Goal: Book appointment/travel/reservation

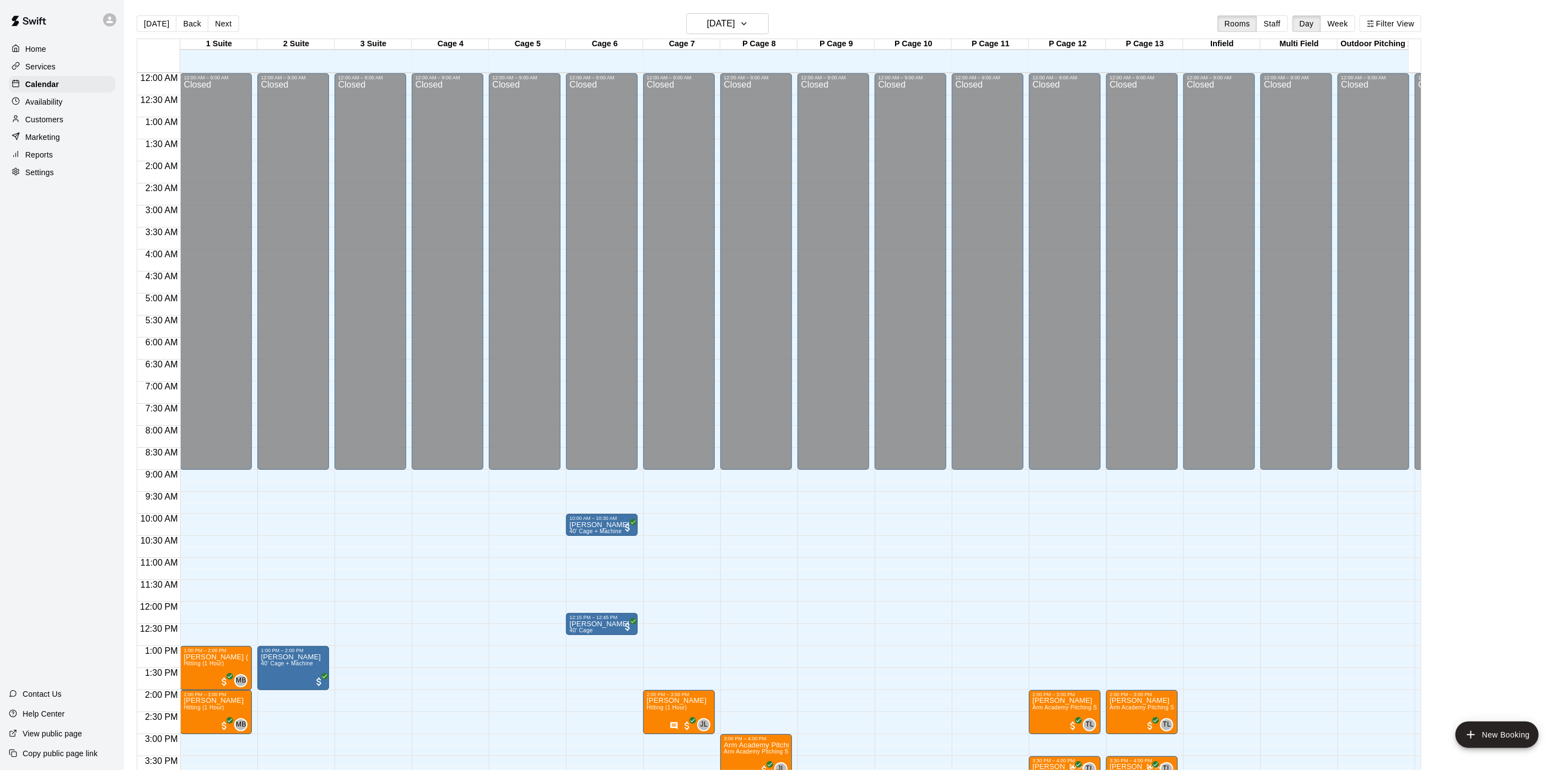
scroll to position [316, 0]
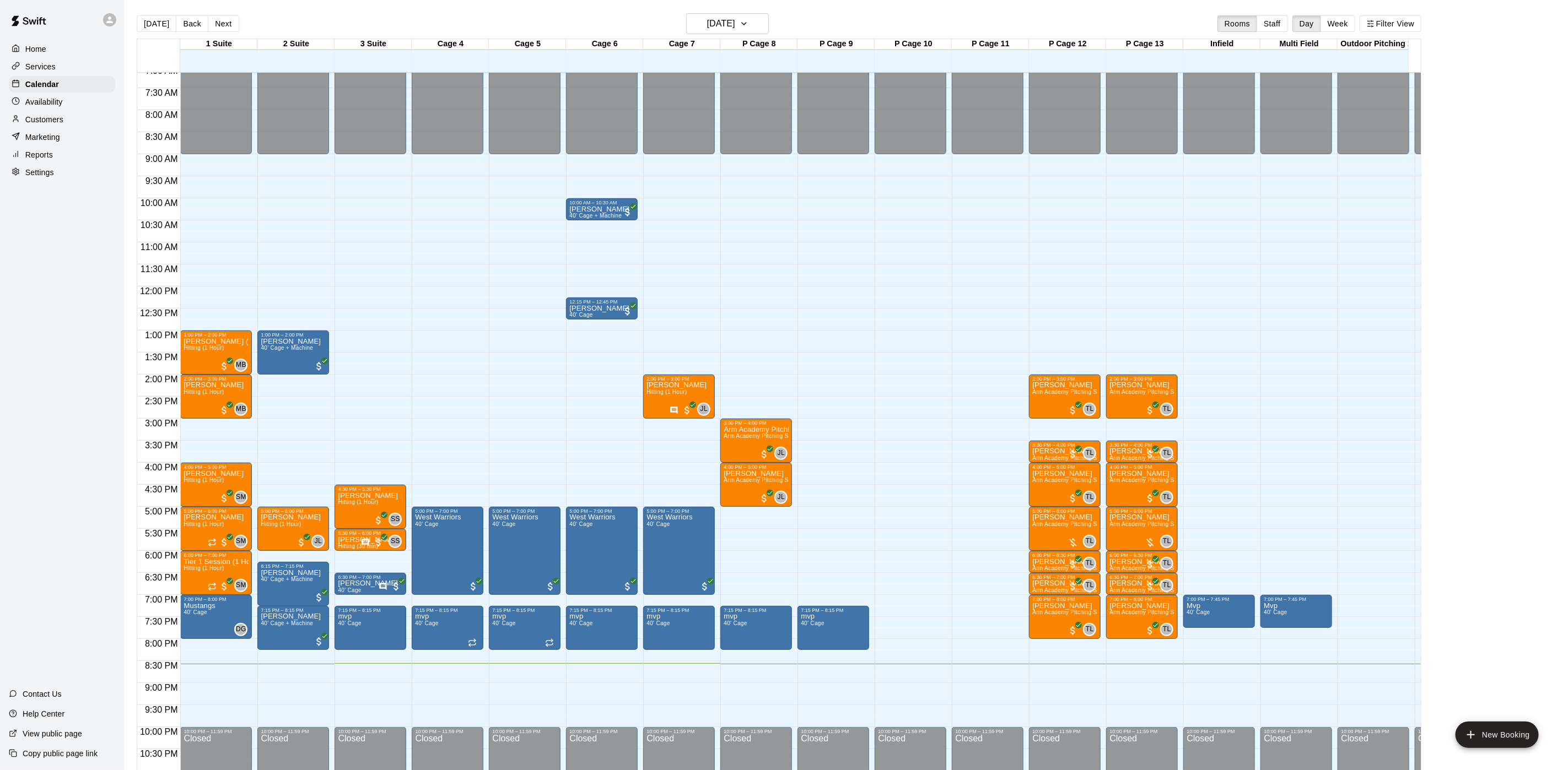
click at [3, 372] on div "Home Services Calendar Availability Customers Marketing Reports Settings Contac…" at bounding box center [62, 385] width 124 height 770
drag, startPoint x: 707, startPoint y: 36, endPoint x: 699, endPoint y: 33, distance: 8.5
click at [705, 36] on div "[DATE] Back [DATE][DATE] Rooms Staff Day Week Filter View" at bounding box center [779, 25] width 1285 height 25
click at [707, 27] on h6 "[DATE]" at bounding box center [721, 23] width 28 height 16
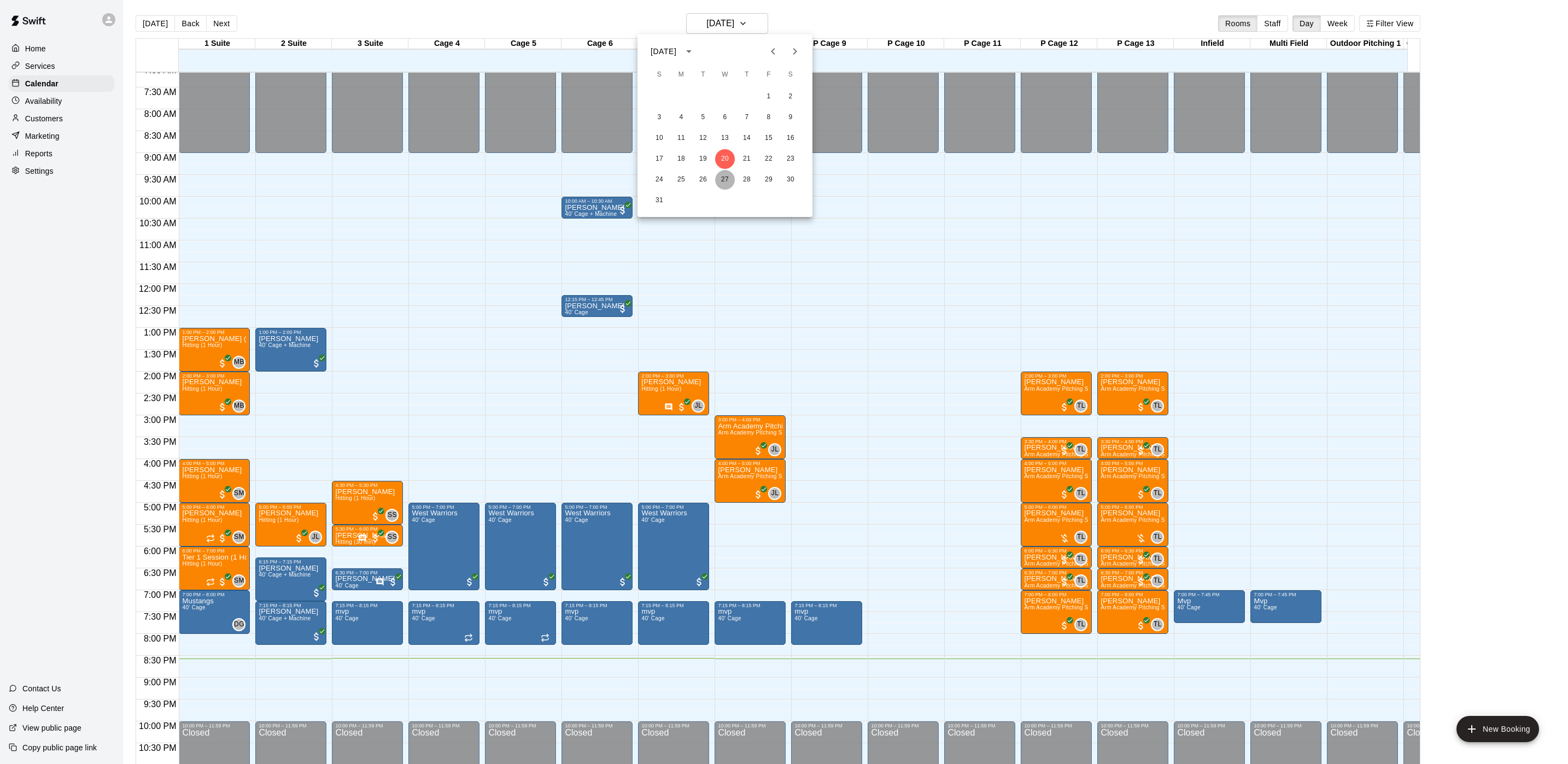
click at [721, 184] on button "27" at bounding box center [725, 180] width 20 height 20
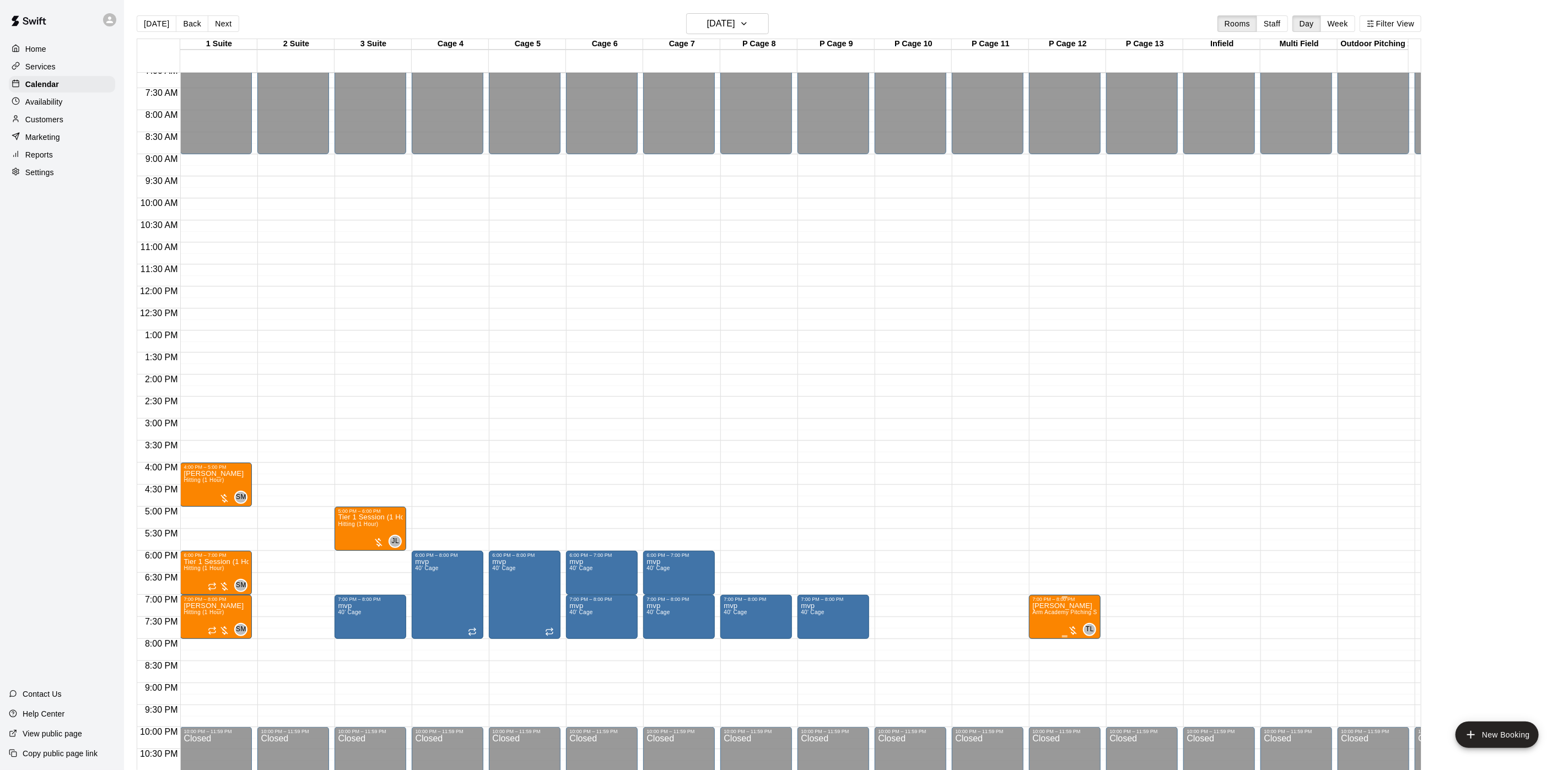
click at [1034, 612] on span "Arm Academy Pitching Session 1 Hour - Pitching" at bounding box center [1096, 612] width 128 height 6
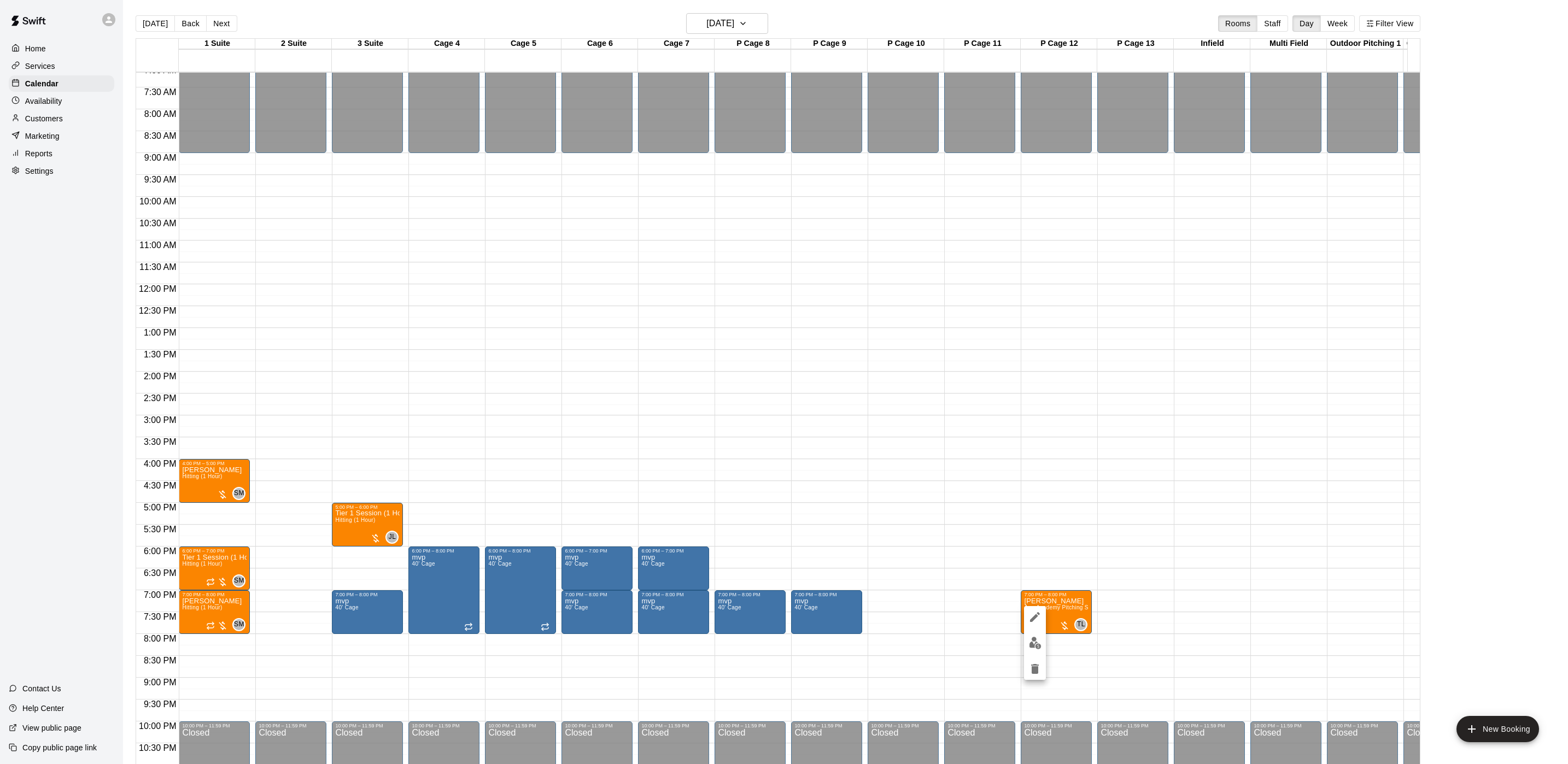
click at [710, 20] on div at bounding box center [784, 382] width 1568 height 764
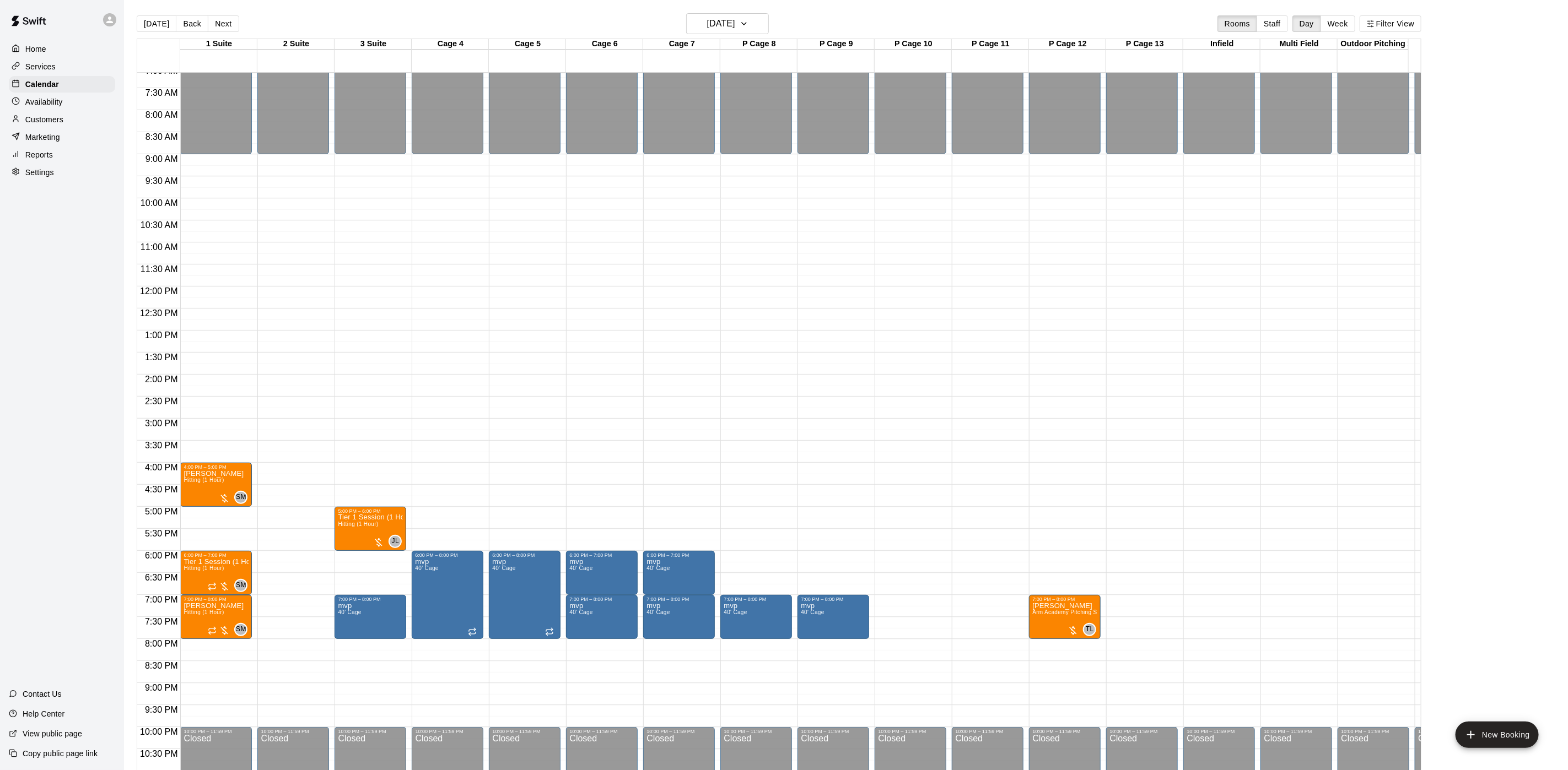
click at [716, 20] on div at bounding box center [784, 385] width 1568 height 770
click at [716, 20] on h6 "[DATE]" at bounding box center [721, 23] width 28 height 16
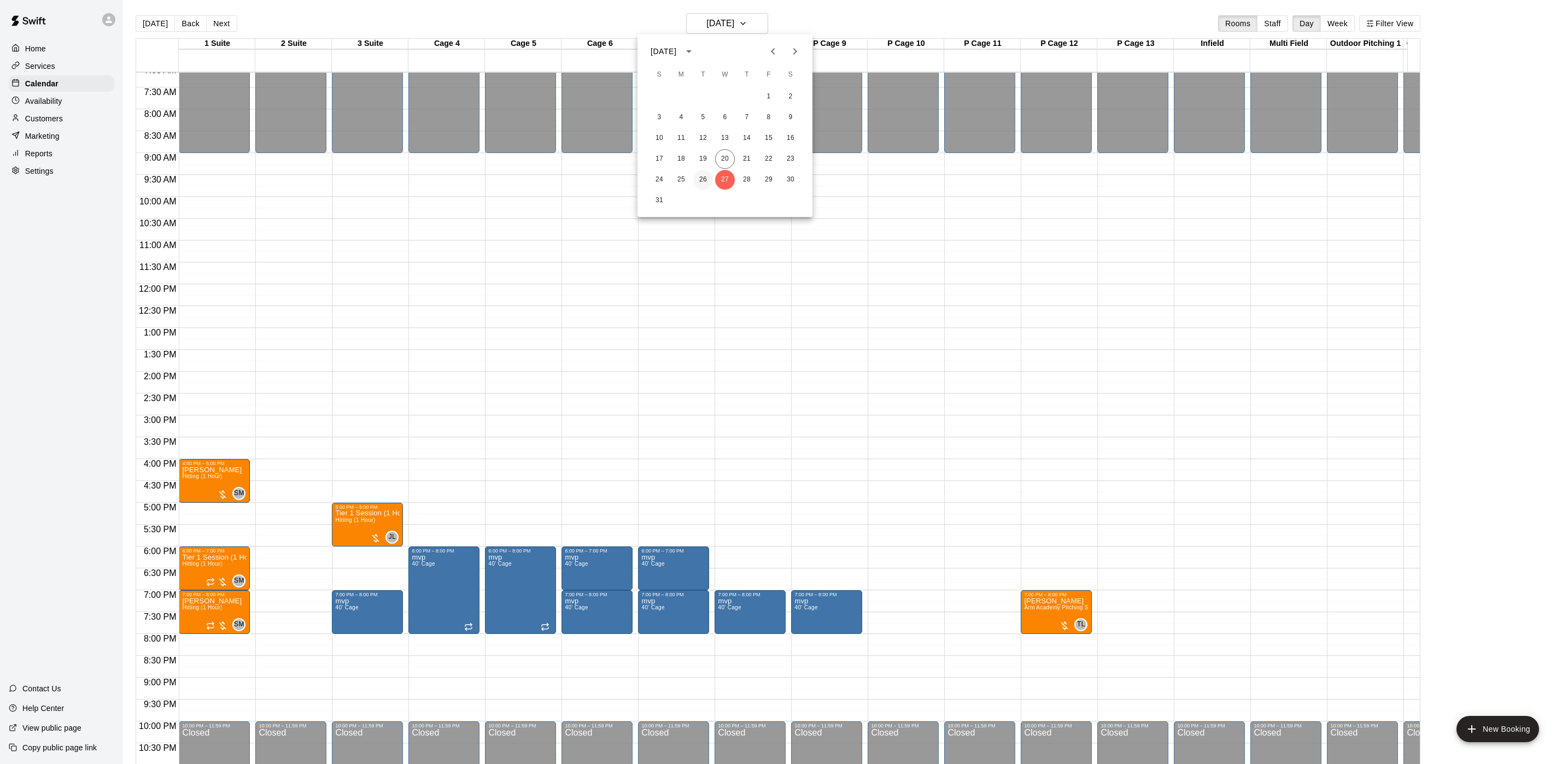
click at [704, 171] on button "26" at bounding box center [703, 180] width 20 height 20
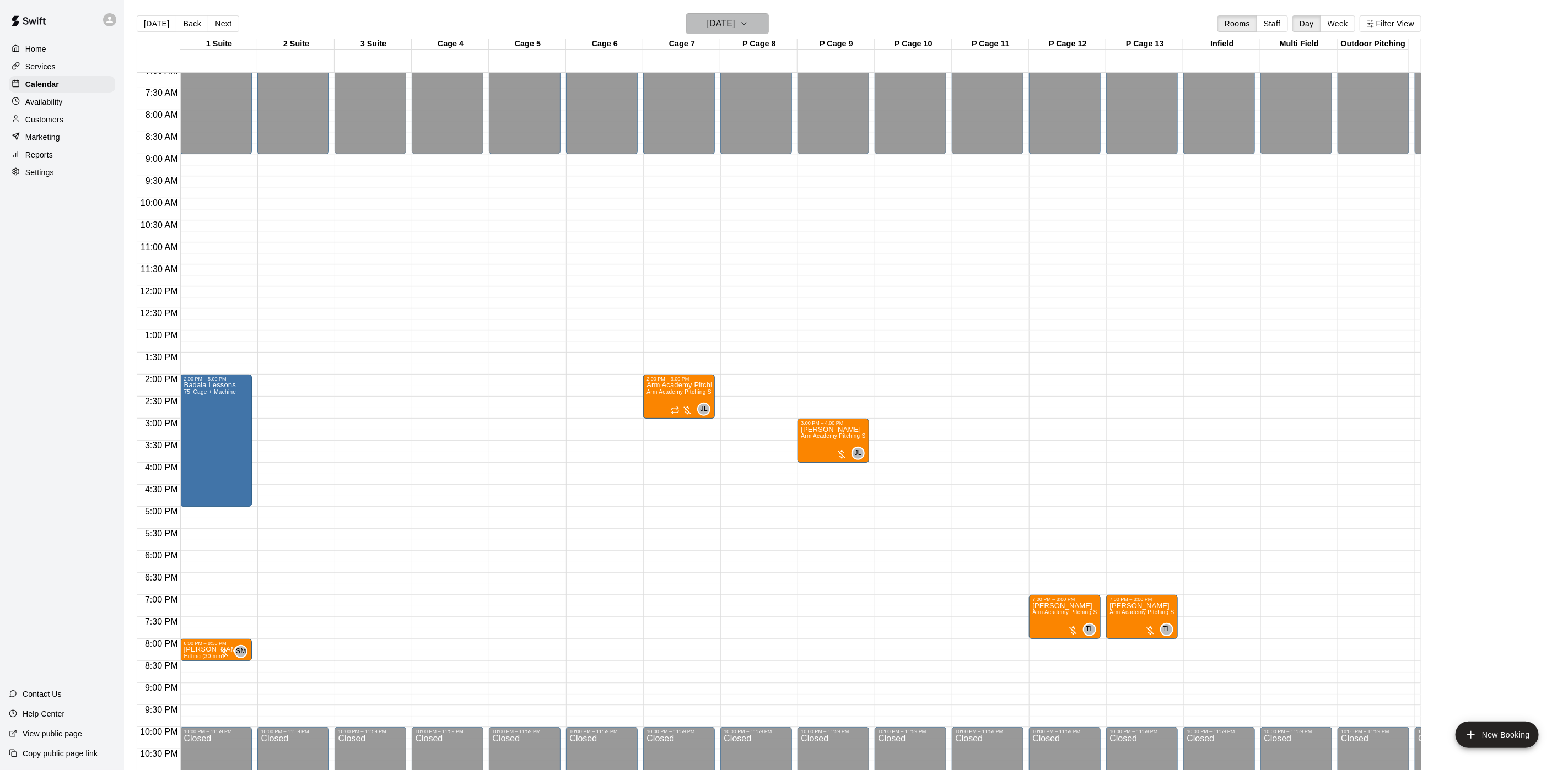
click at [711, 18] on h6 "[DATE]" at bounding box center [721, 23] width 28 height 16
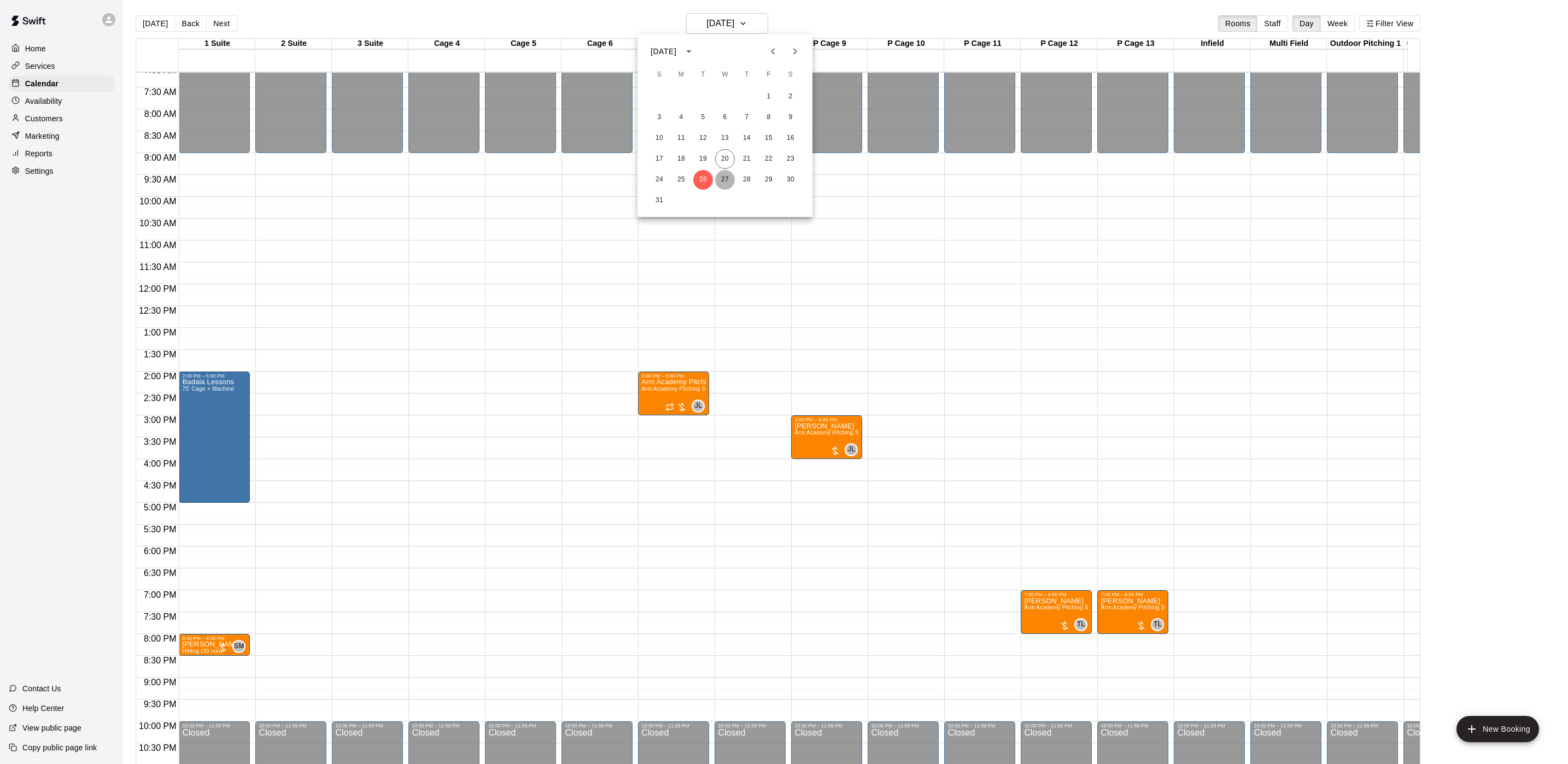
drag, startPoint x: 721, startPoint y: 178, endPoint x: 729, endPoint y: 178, distance: 8.0
click at [729, 178] on button "27" at bounding box center [725, 180] width 20 height 20
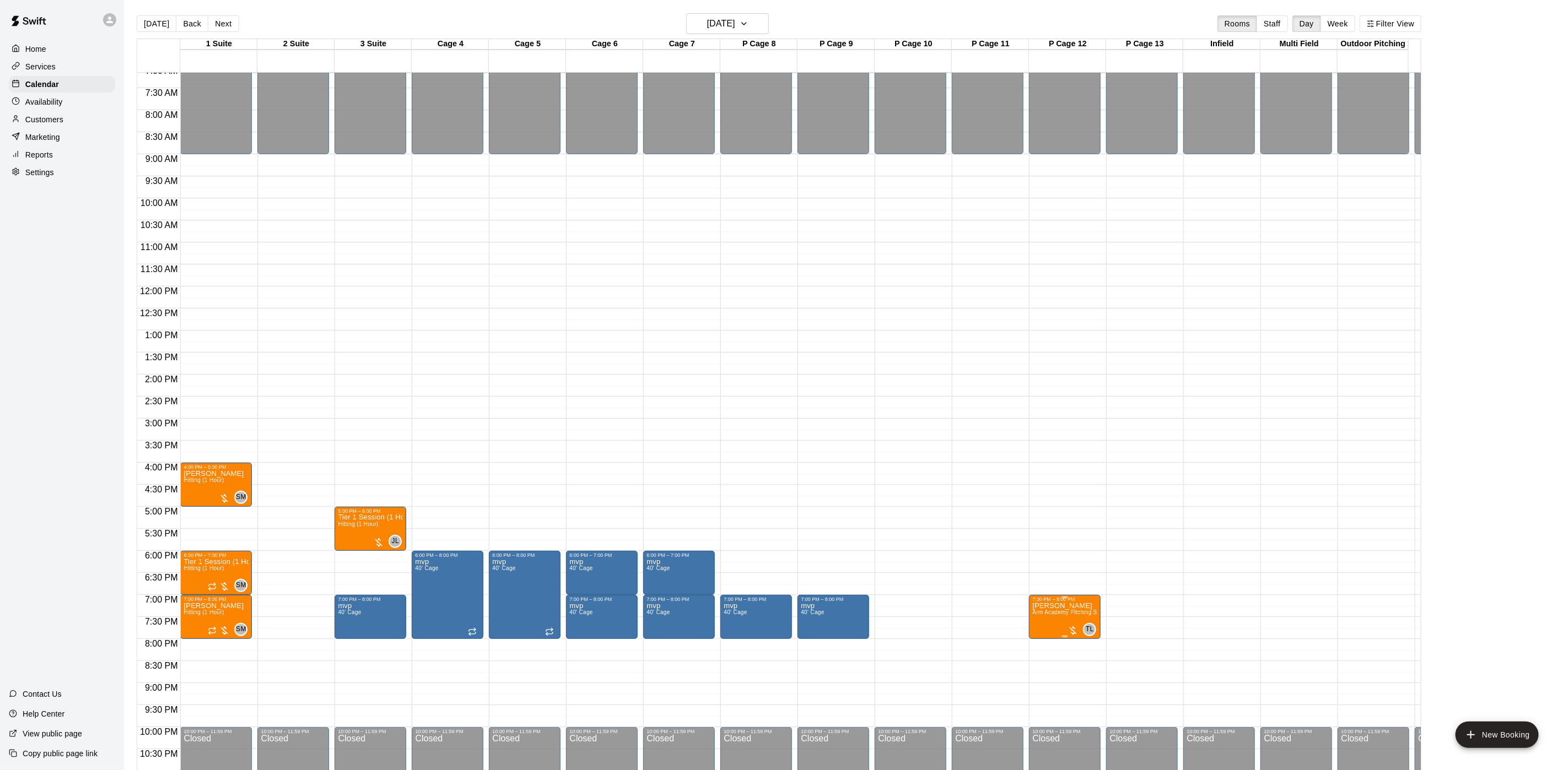
click at [1041, 611] on span "Arm Academy Pitching Session 1 Hour - Pitching" at bounding box center [1096, 612] width 128 height 6
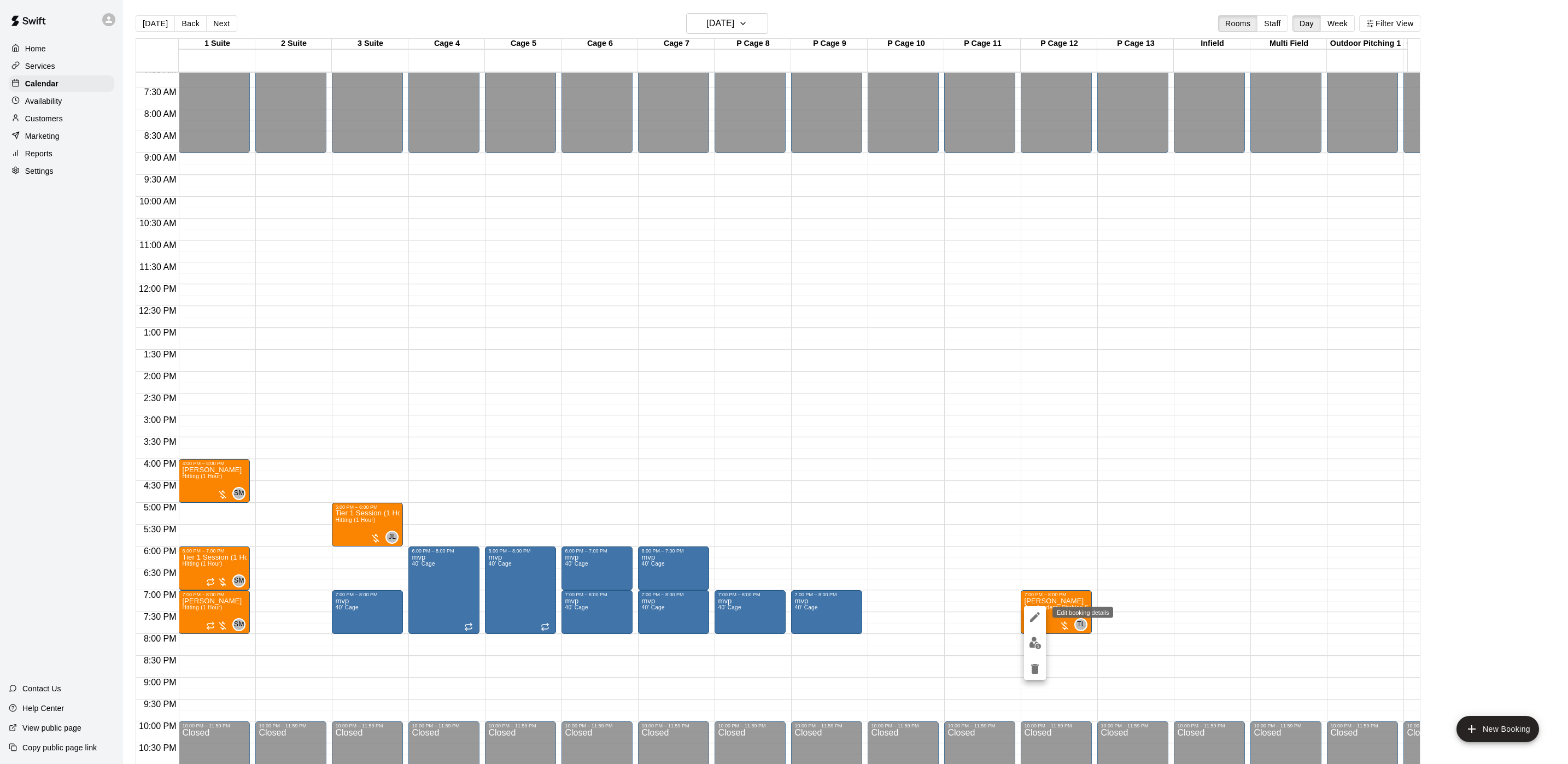
click at [1032, 609] on button "edit" at bounding box center [1034, 617] width 22 height 22
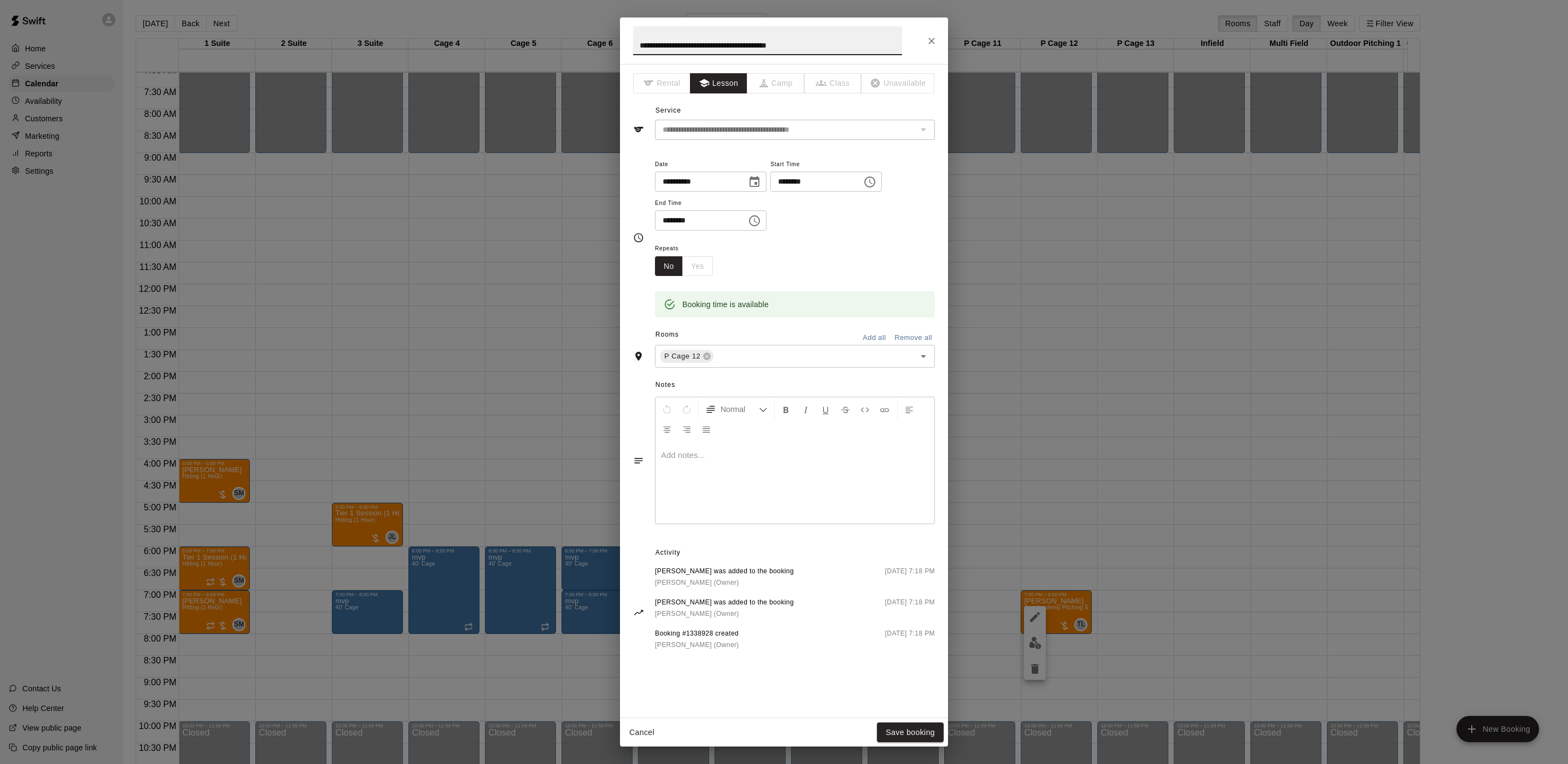
click at [794, 184] on input "********" at bounding box center [812, 182] width 84 height 20
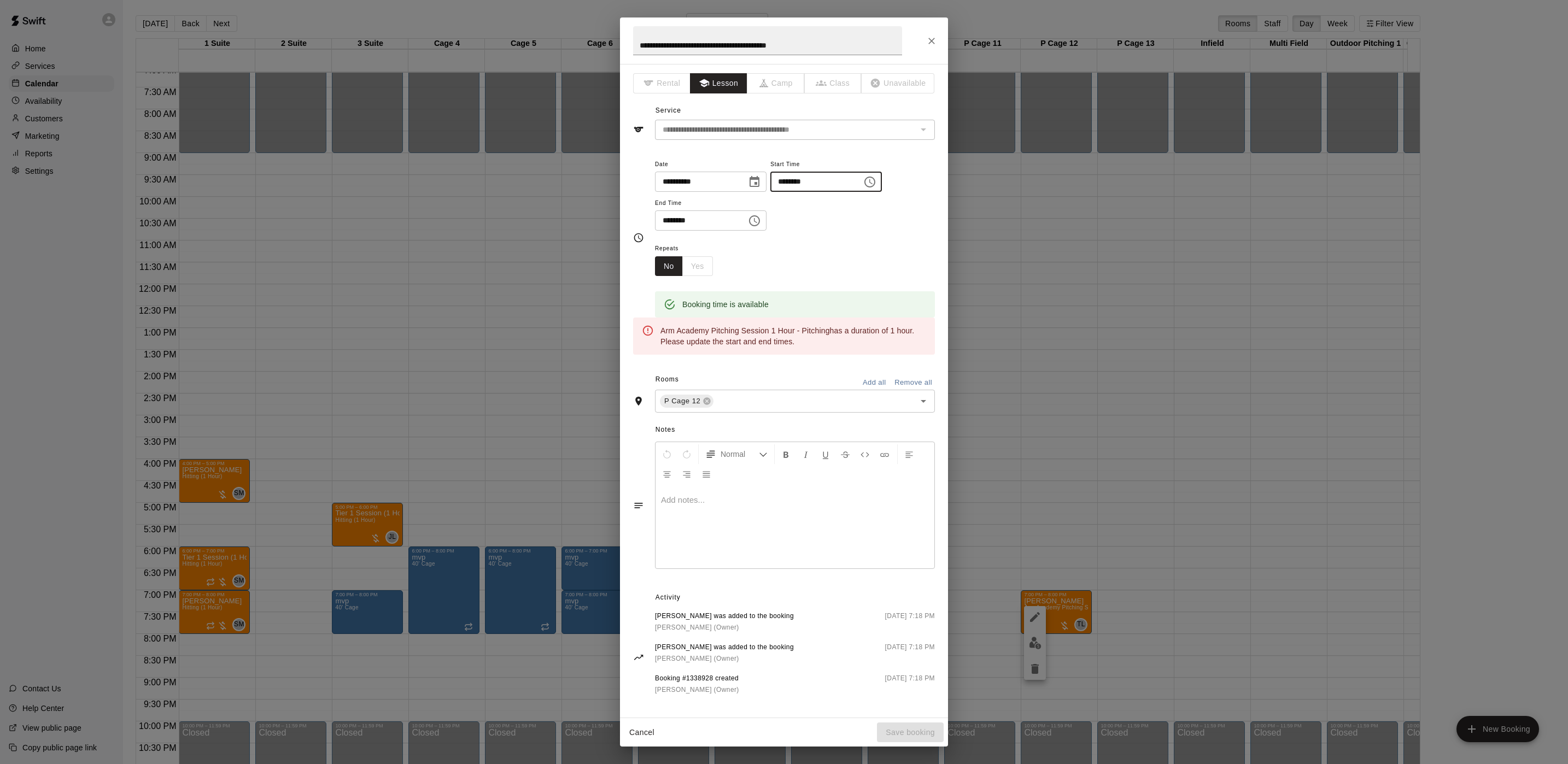
type input "********"
click at [661, 223] on input "********" at bounding box center [697, 220] width 84 height 20
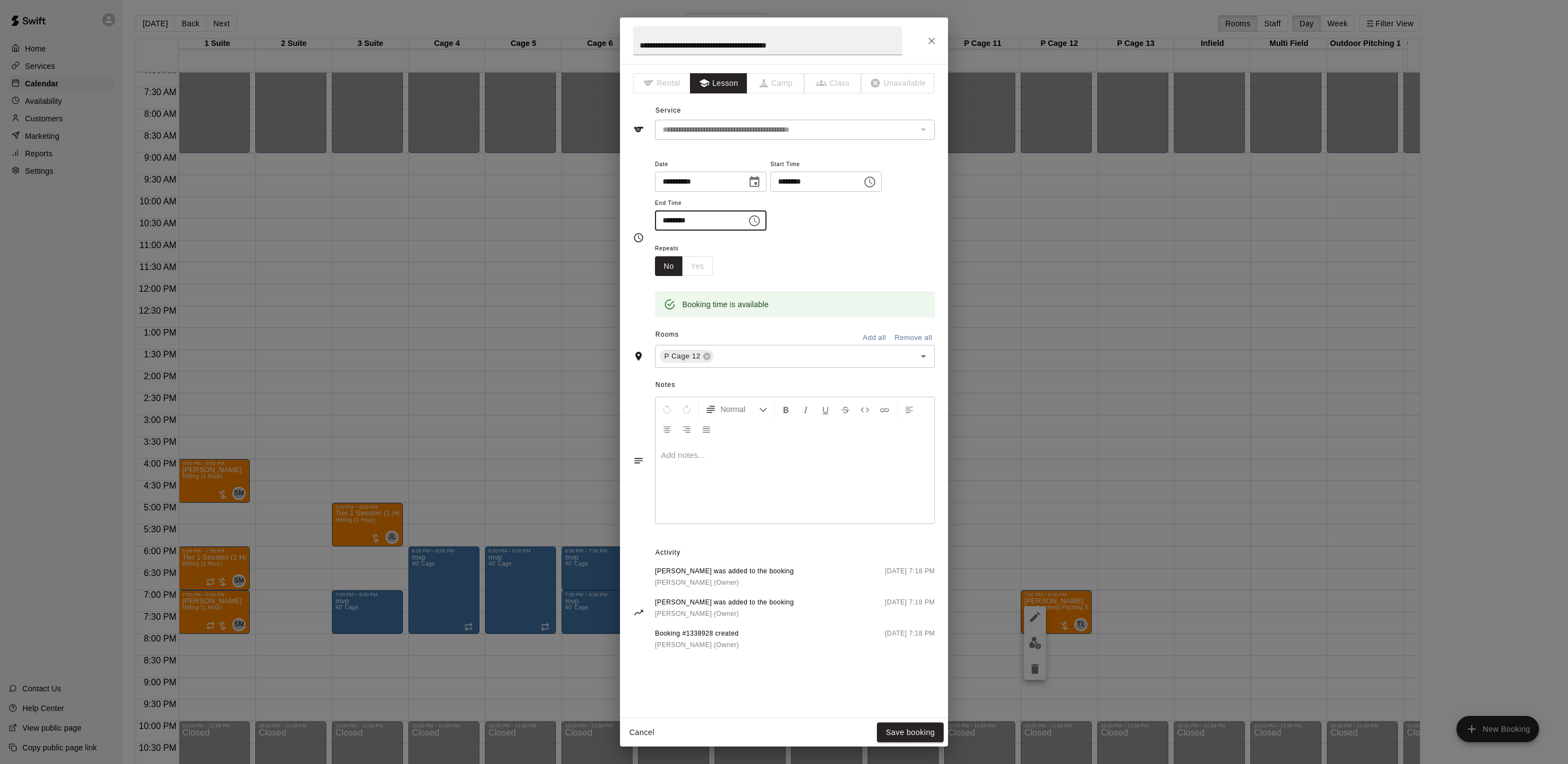
type input "********"
click at [689, 184] on input "**********" at bounding box center [697, 182] width 84 height 20
click at [761, 182] on icon "Choose date, selected date is Aug 27, 2025" at bounding box center [754, 182] width 13 height 13
click at [722, 331] on button "26" at bounding box center [721, 338] width 20 height 20
type input "**********"
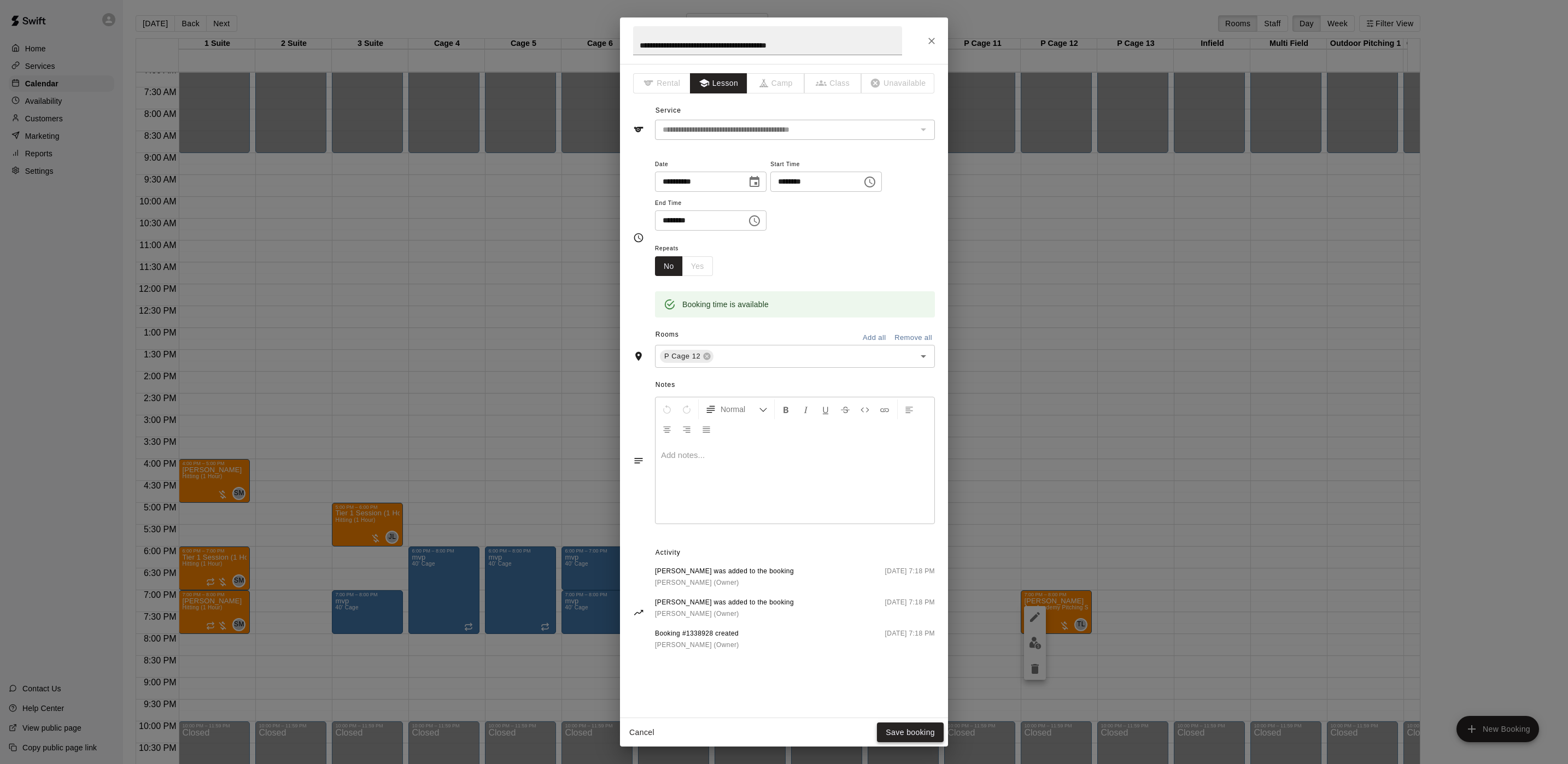
click at [886, 727] on button "Save booking" at bounding box center [910, 733] width 66 height 20
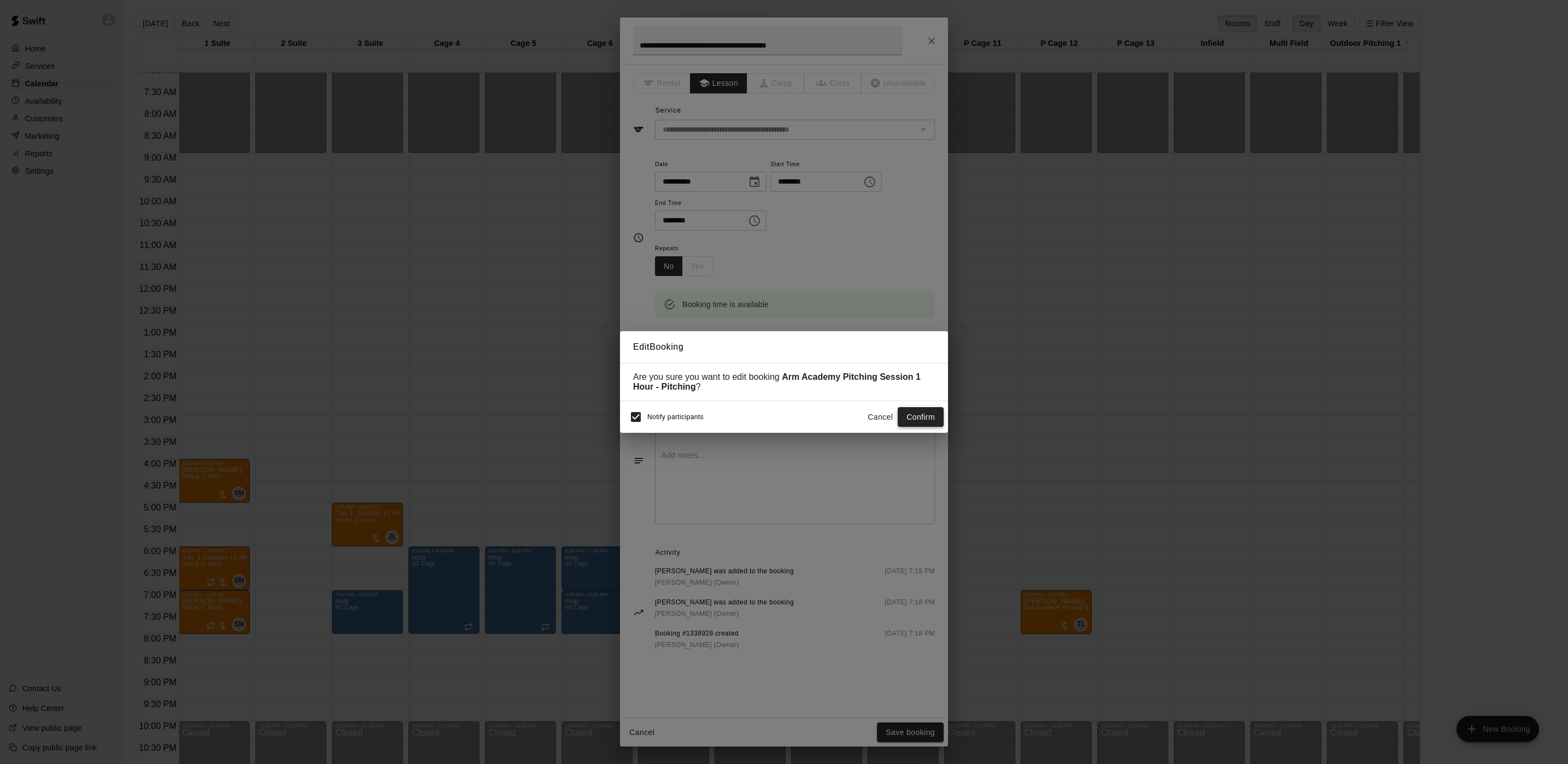
click at [907, 414] on button "Confirm" at bounding box center [921, 418] width 46 height 20
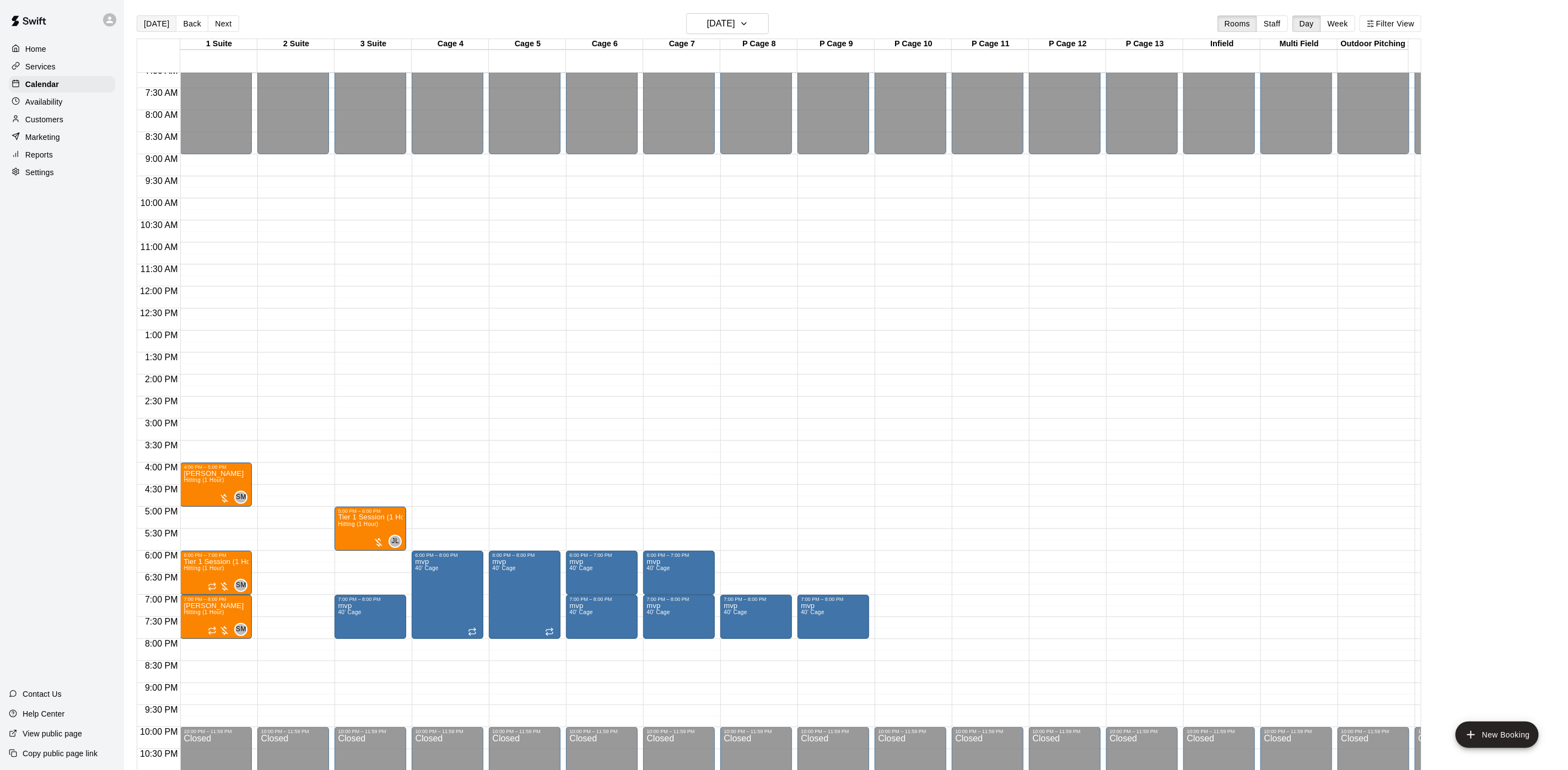
click at [172, 20] on button "[DATE]" at bounding box center [157, 24] width 40 height 16
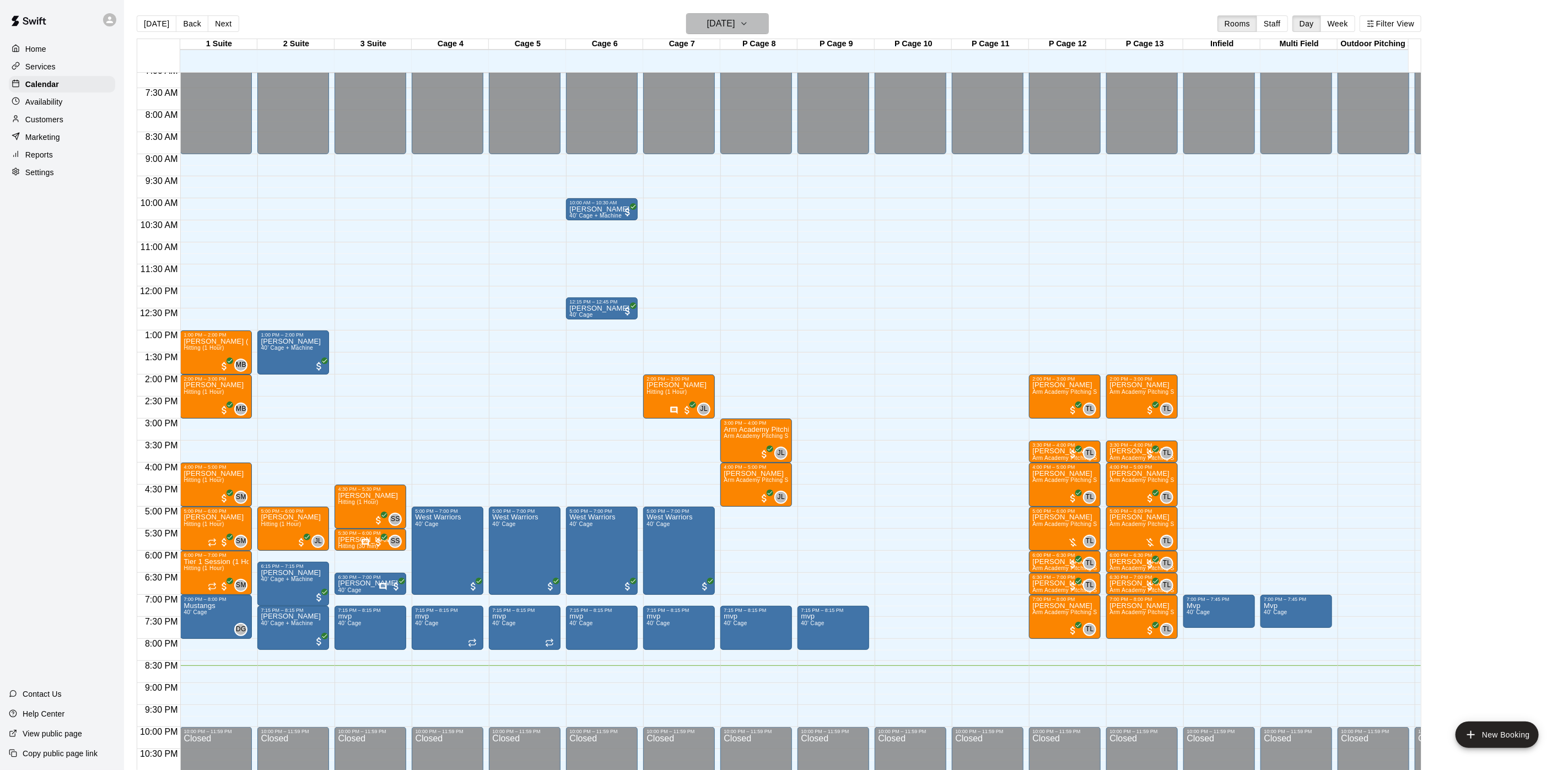
click at [707, 27] on h6 "[DATE]" at bounding box center [721, 23] width 28 height 16
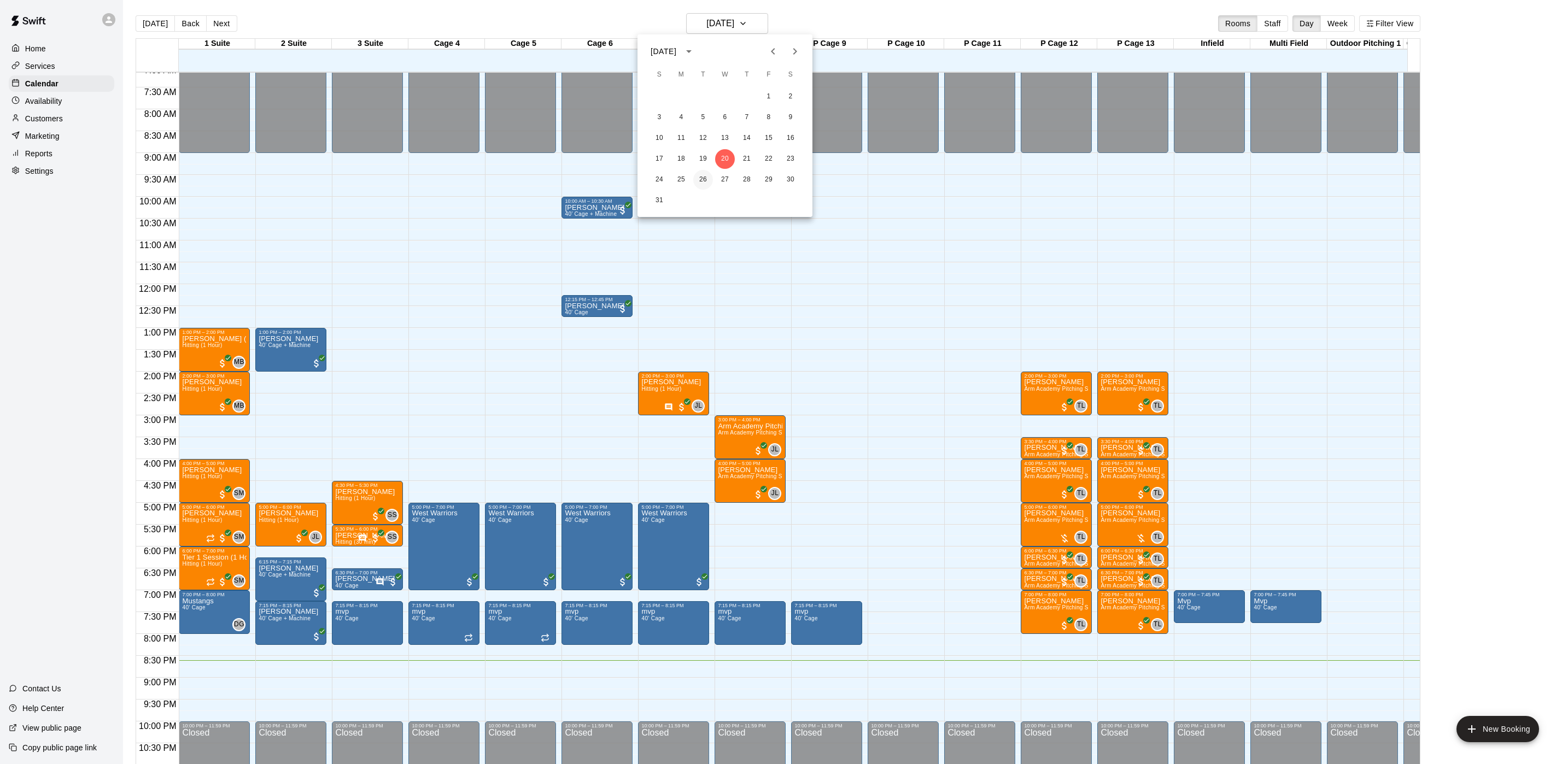
click at [707, 185] on button "26" at bounding box center [703, 180] width 20 height 20
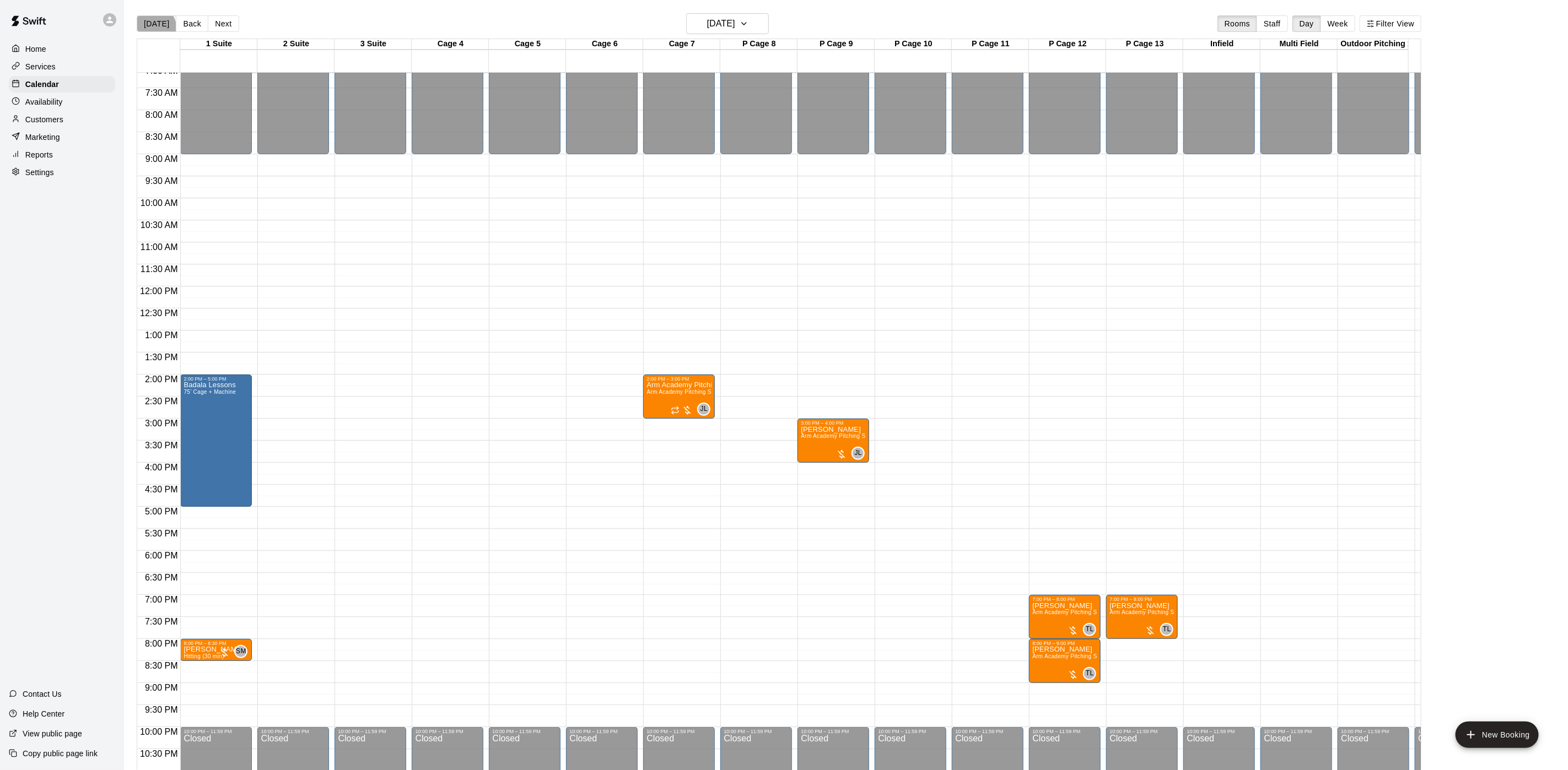
click at [150, 30] on button "[DATE]" at bounding box center [157, 24] width 40 height 16
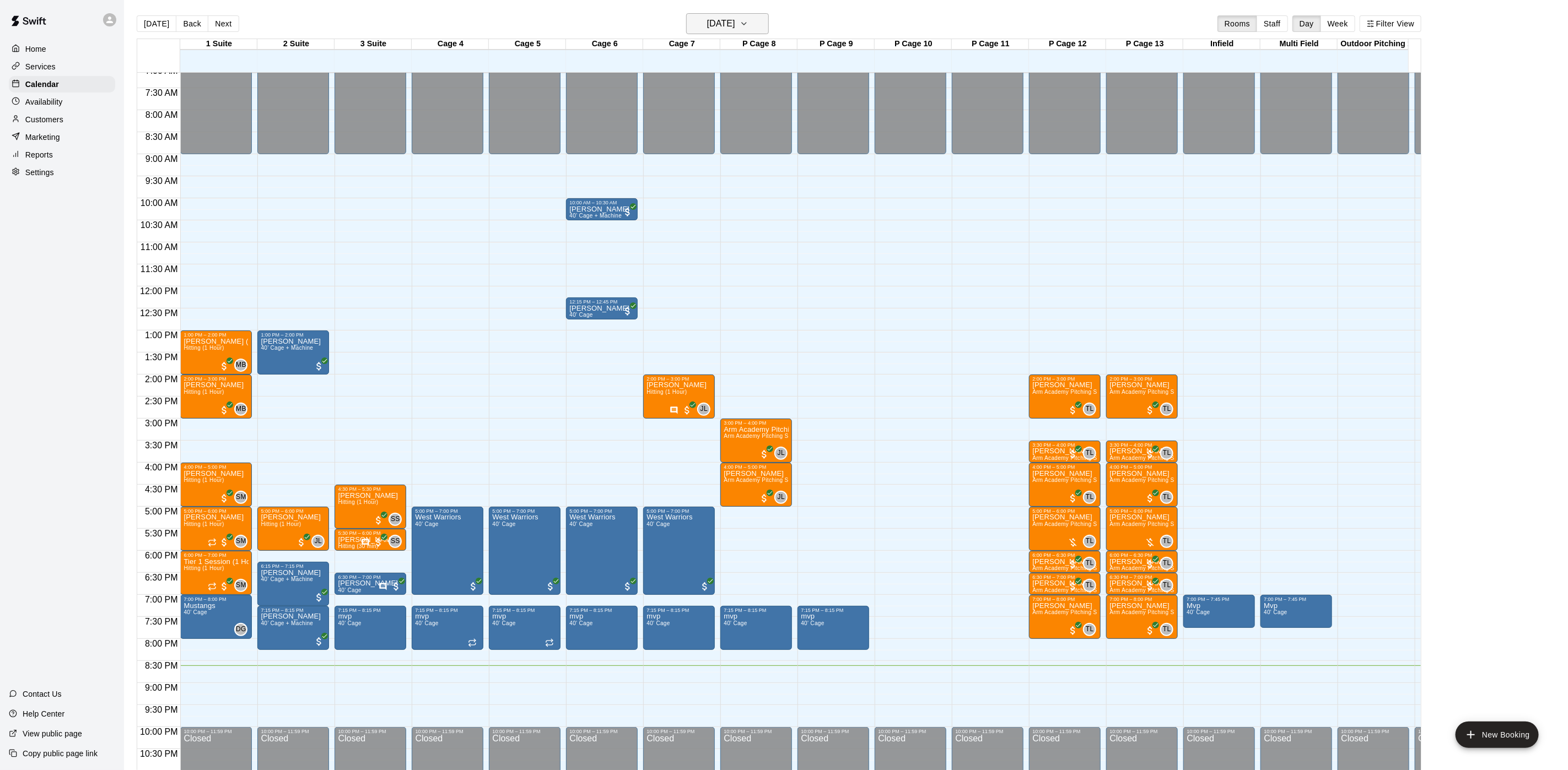
click at [707, 18] on h6 "[DATE]" at bounding box center [721, 23] width 28 height 16
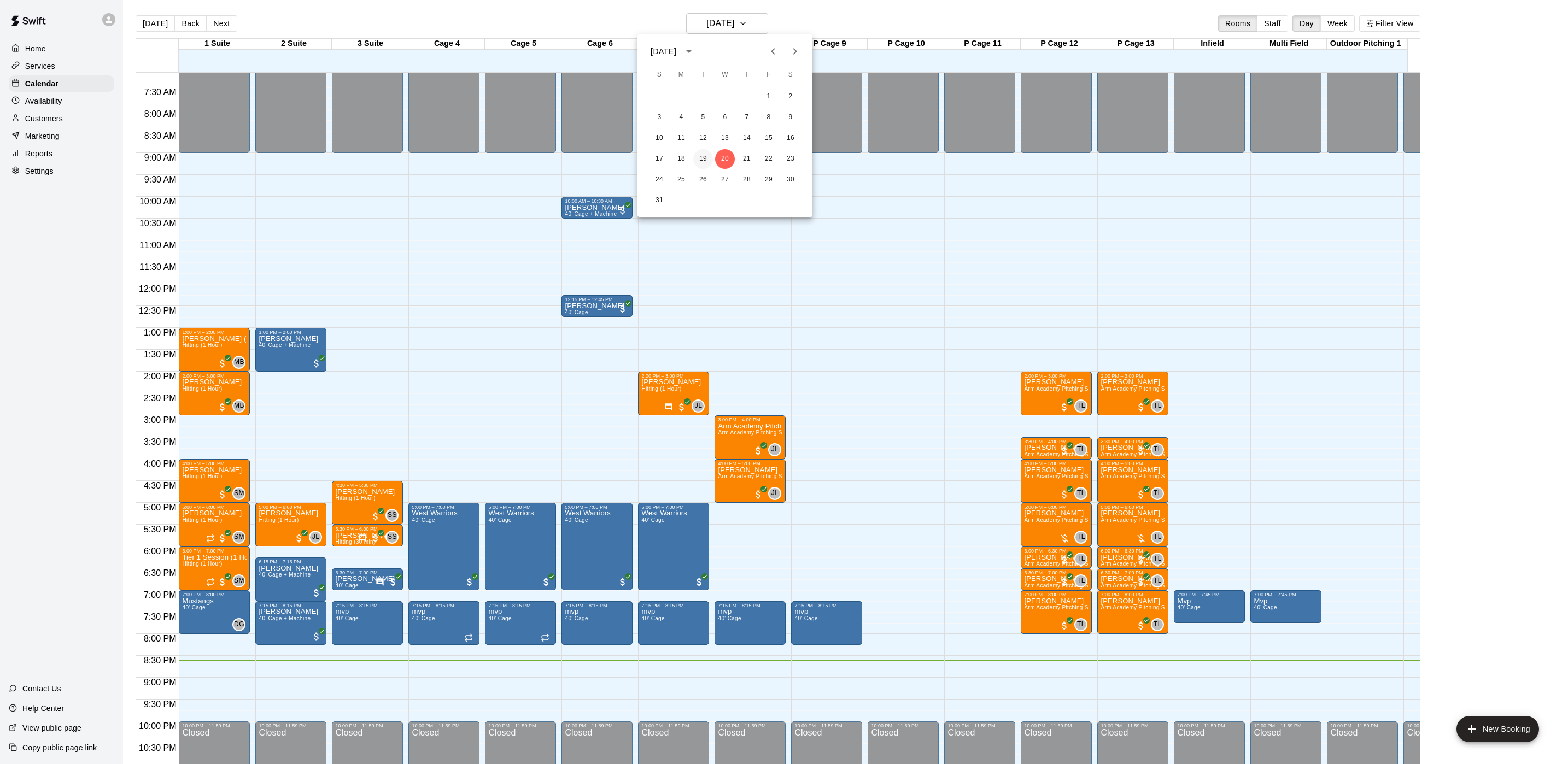
click at [707, 163] on button "19" at bounding box center [703, 159] width 20 height 20
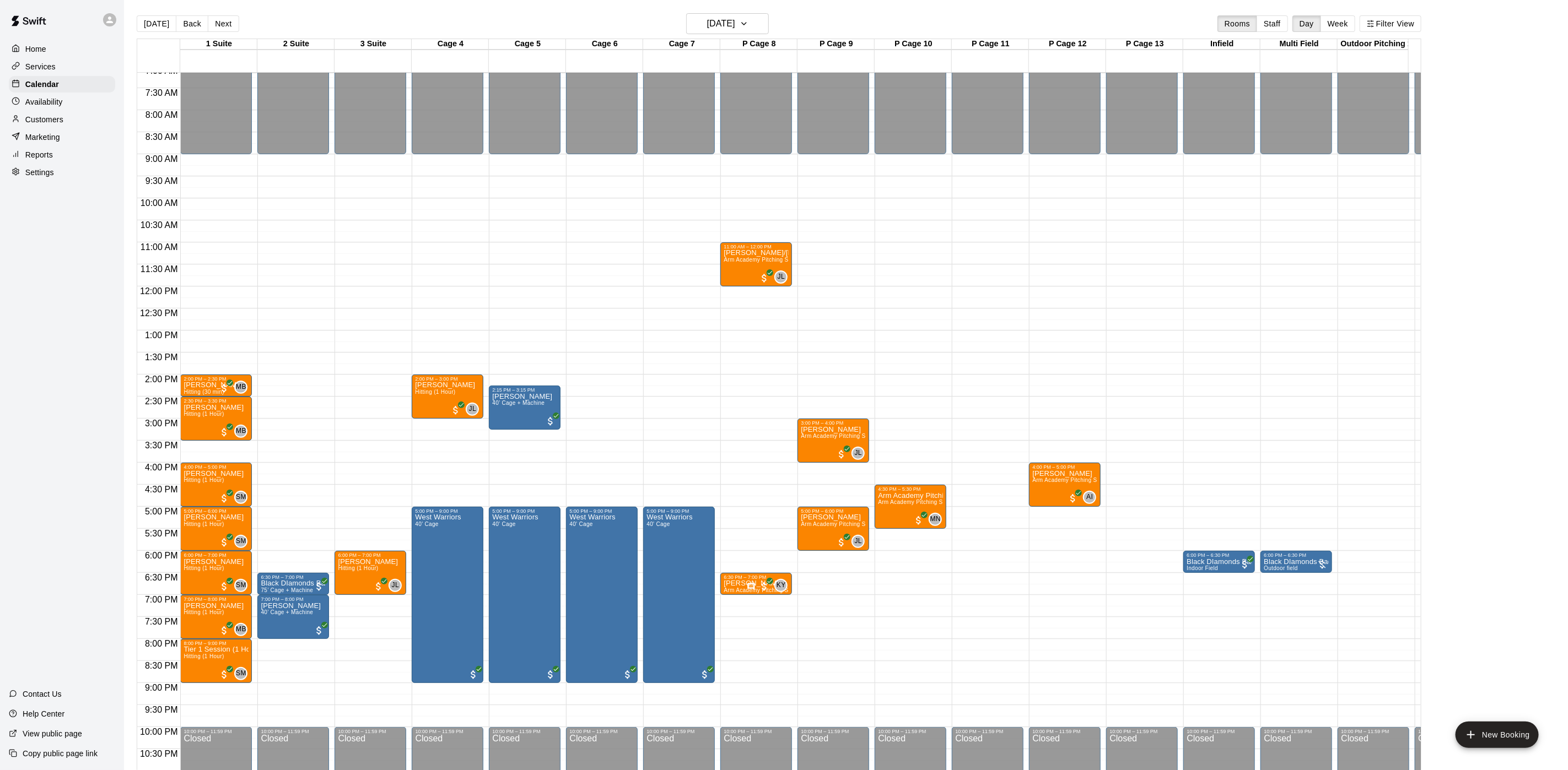
click at [722, 10] on main "[DATE] Back [DATE][DATE] Rooms Staff Day Week Filter View 1 Suite 19 Tue 2 Suit…" at bounding box center [846, 394] width 1444 height 788
click at [722, 28] on h6 "[DATE]" at bounding box center [721, 23] width 28 height 16
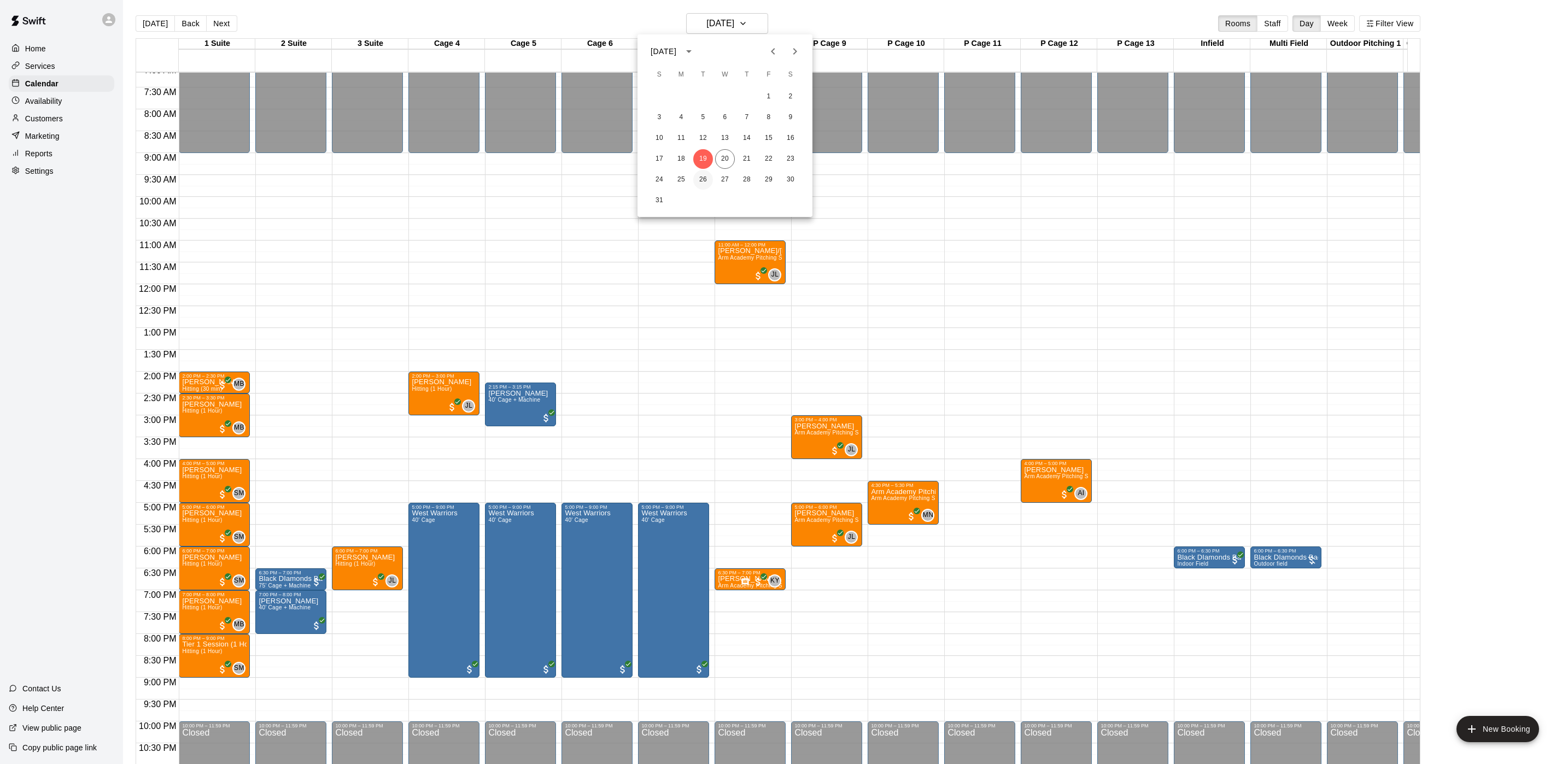
click at [701, 170] on button "26" at bounding box center [703, 180] width 20 height 20
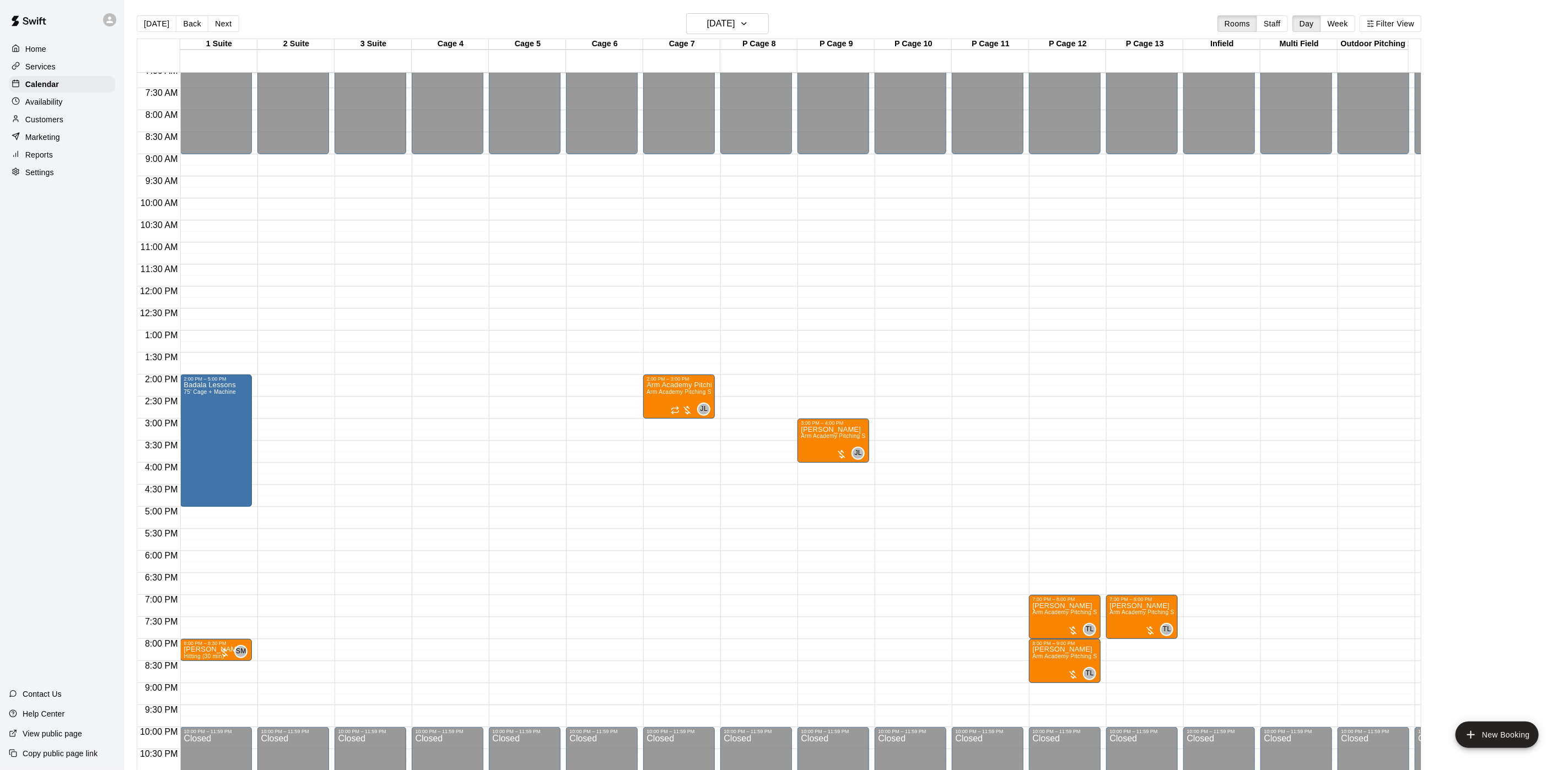
click at [730, 5] on main "[DATE] Back [DATE][DATE] Rooms Staff Day Week Filter View 1 Suite 26 Tue 2 Suit…" at bounding box center [846, 394] width 1444 height 788
click at [727, 15] on button "[DATE]" at bounding box center [727, 23] width 83 height 21
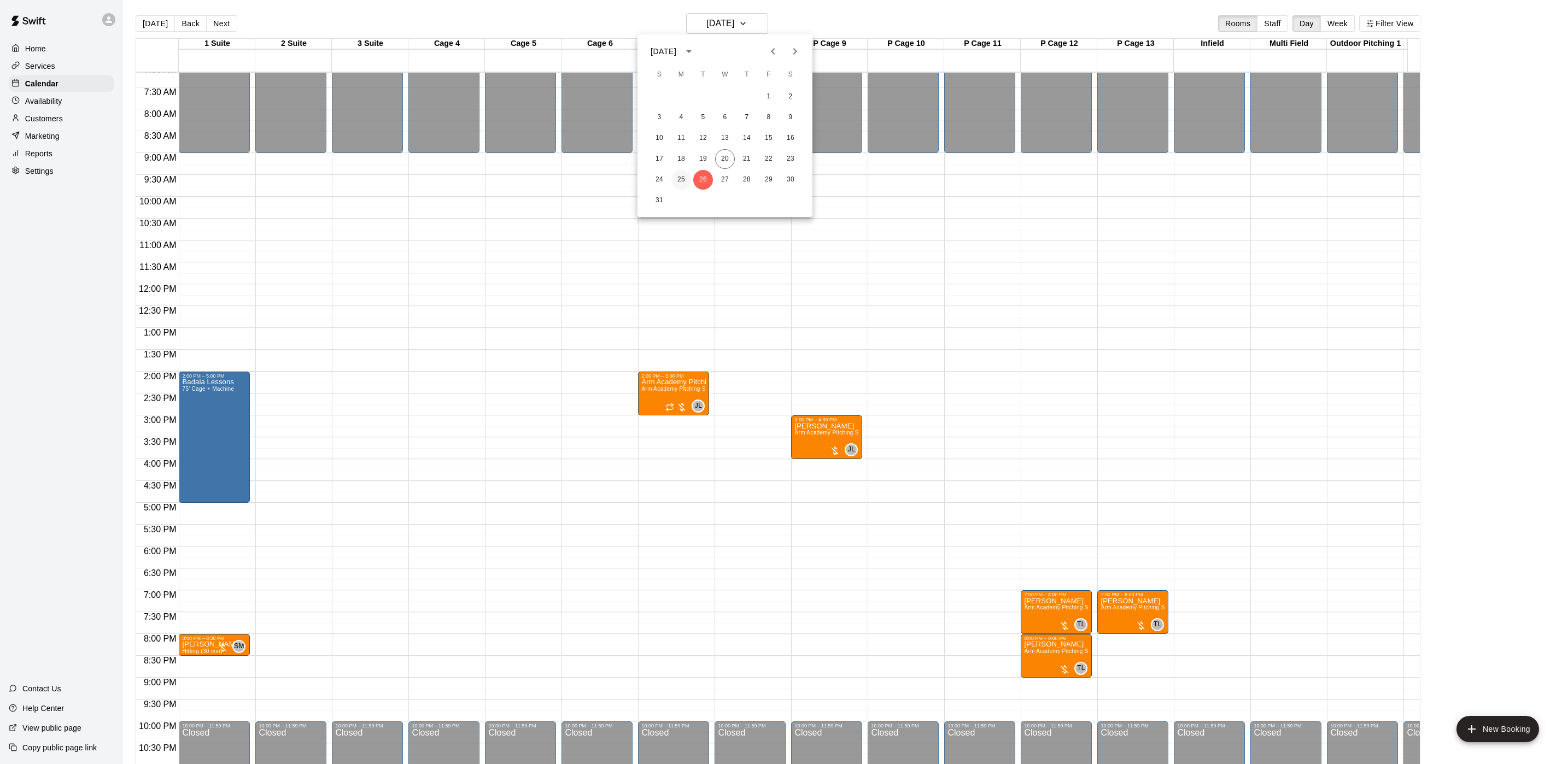
click at [685, 182] on button "25" at bounding box center [681, 180] width 20 height 20
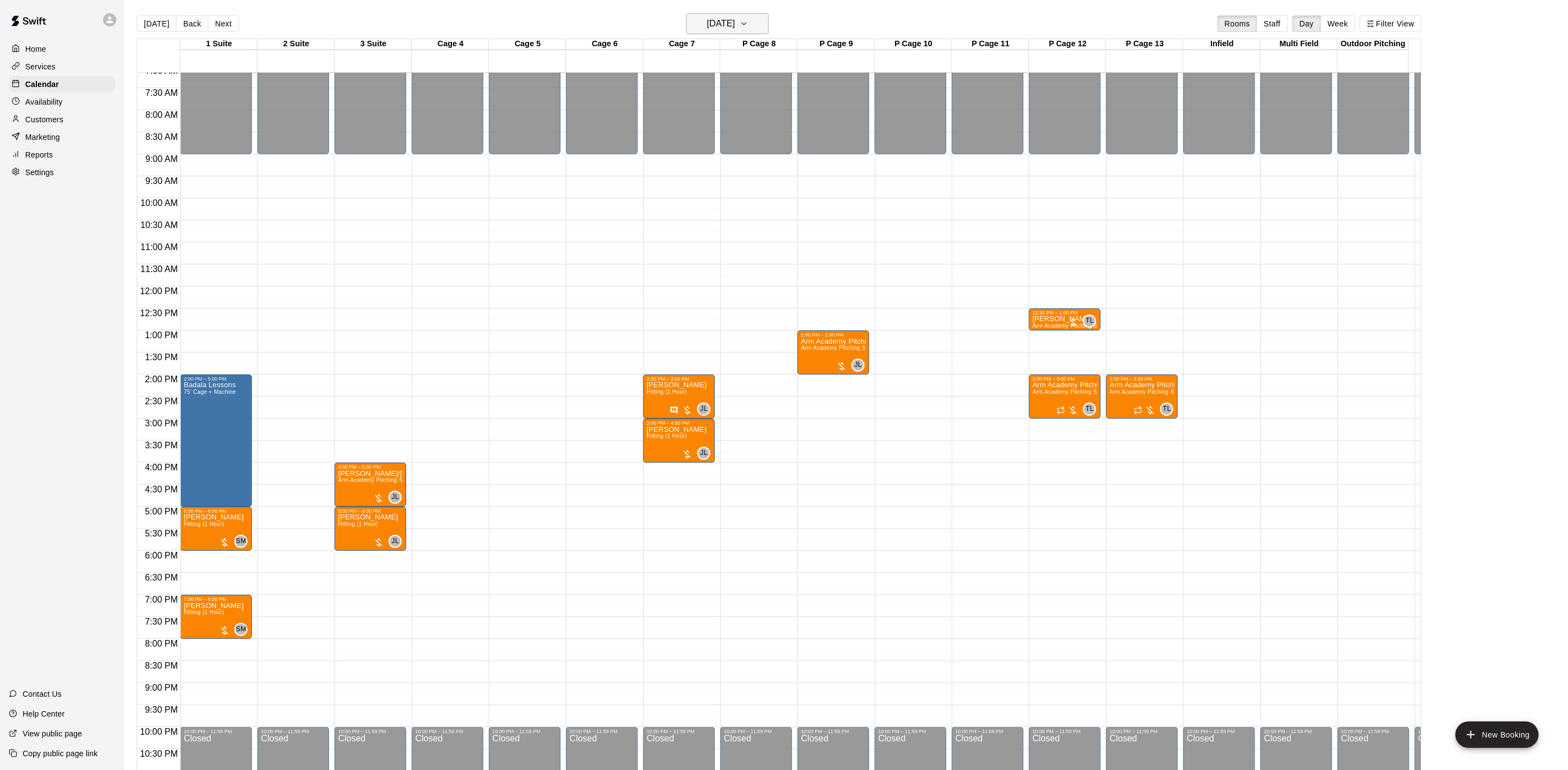
click at [723, 21] on h6 "[DATE]" at bounding box center [721, 23] width 28 height 16
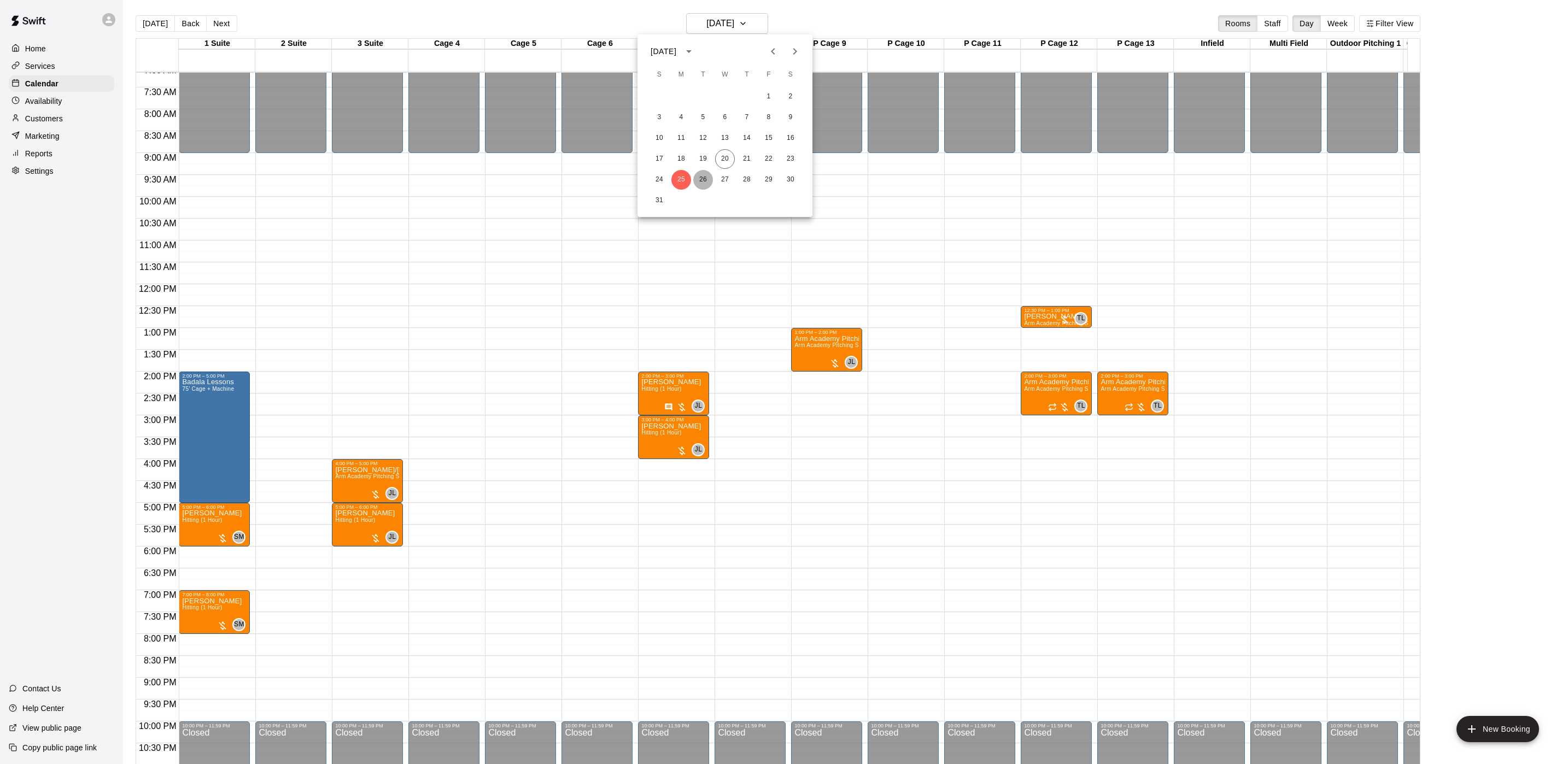
click at [701, 180] on button "26" at bounding box center [703, 180] width 20 height 20
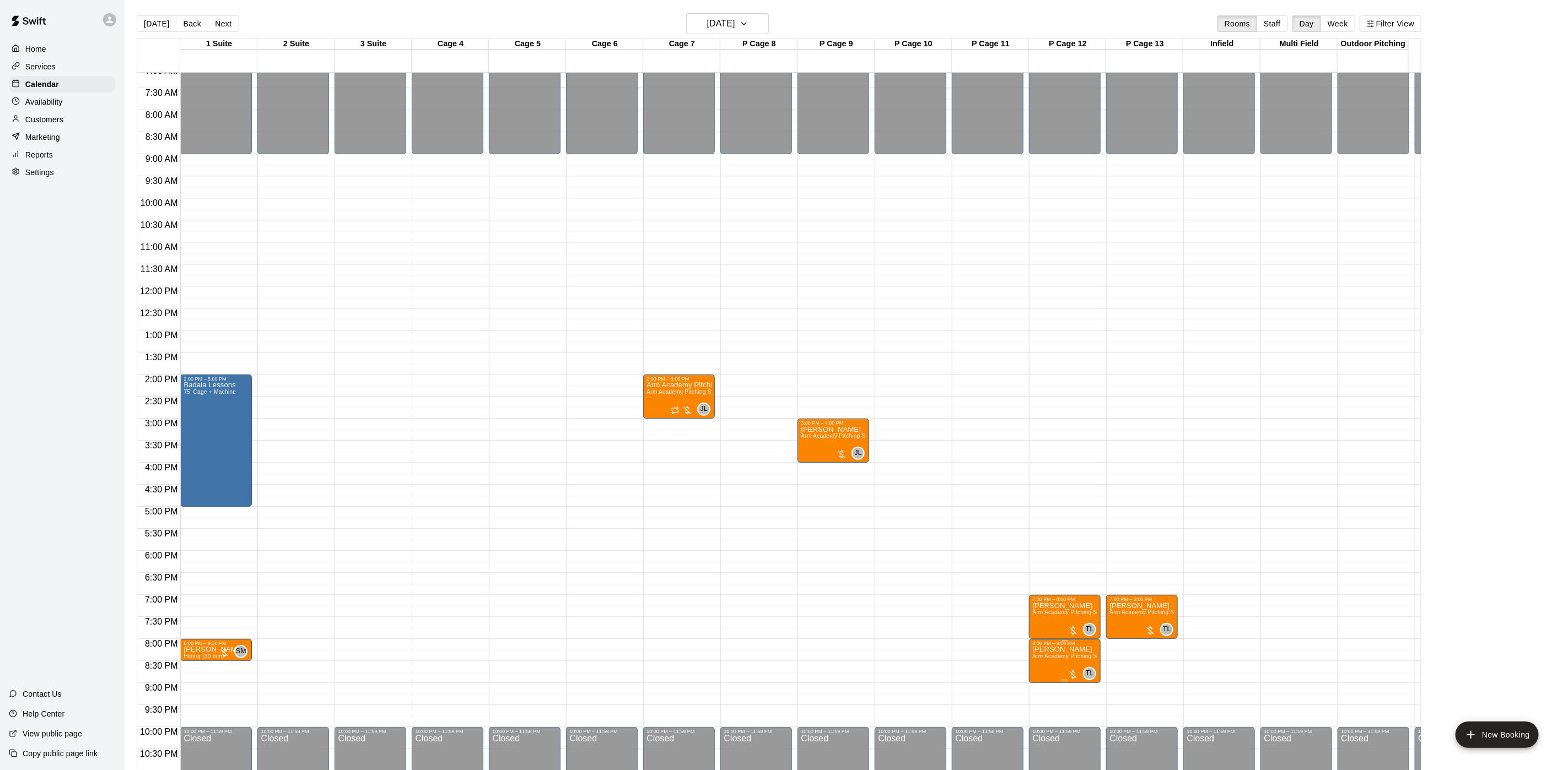
click at [1072, 659] on span "Arm Academy Pitching Session 1 Hour - Pitching" at bounding box center [1096, 656] width 128 height 6
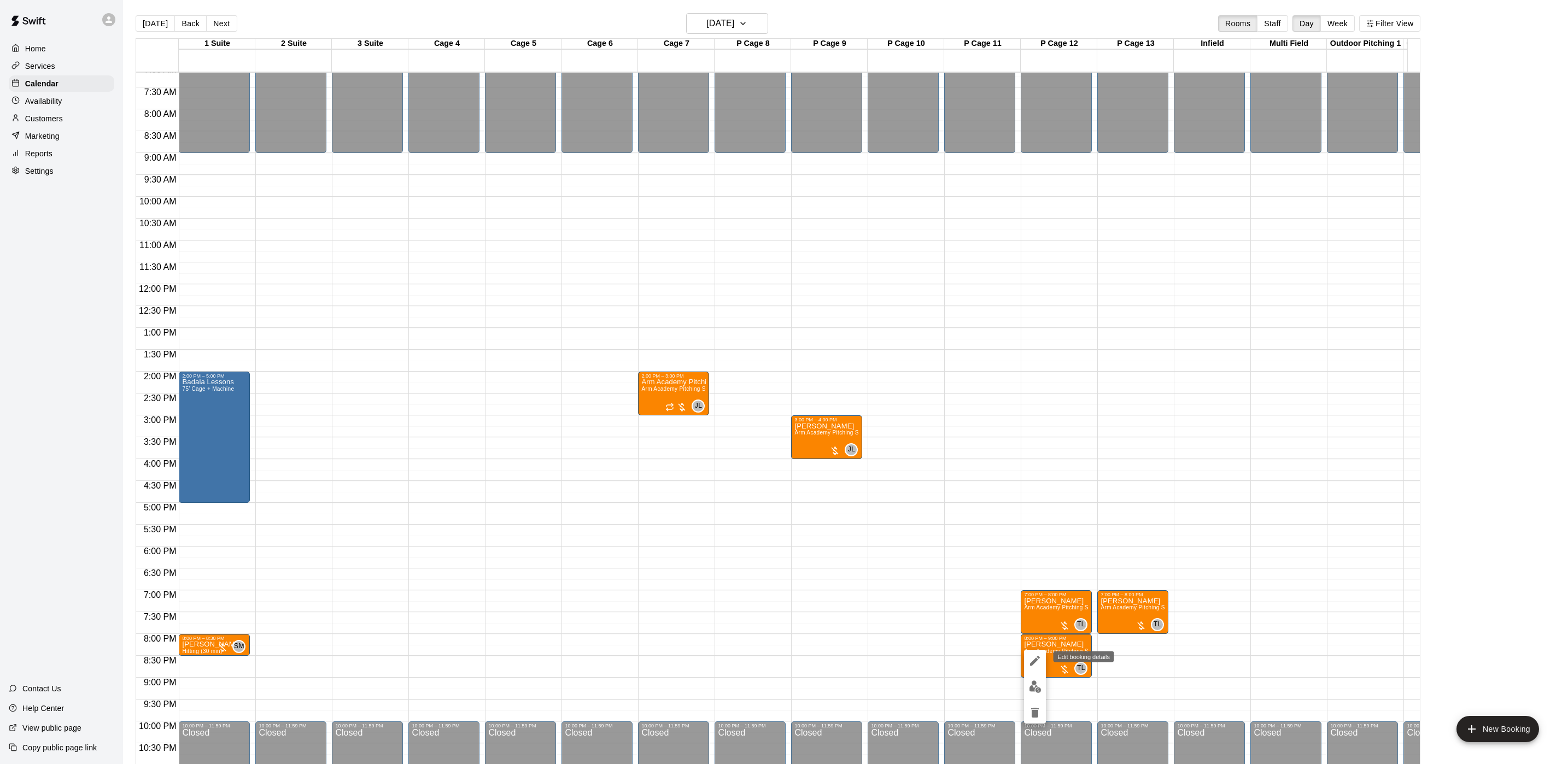
click at [1033, 657] on icon "edit" at bounding box center [1034, 660] width 13 height 13
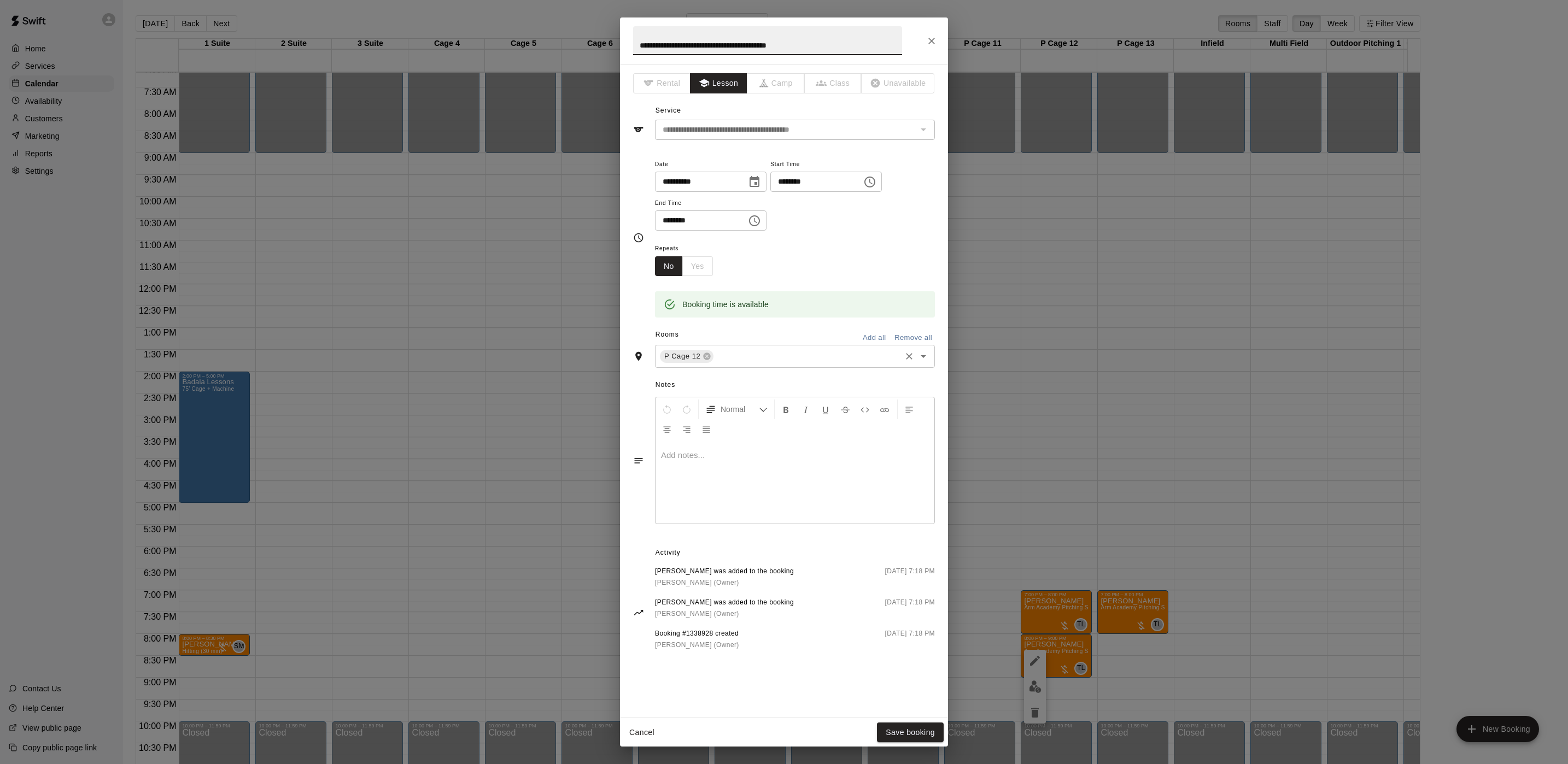
click at [780, 369] on div "Notes Normal Add notes..." at bounding box center [784, 452] width 302 height 168
click at [768, 355] on input "text" at bounding box center [807, 357] width 184 height 14
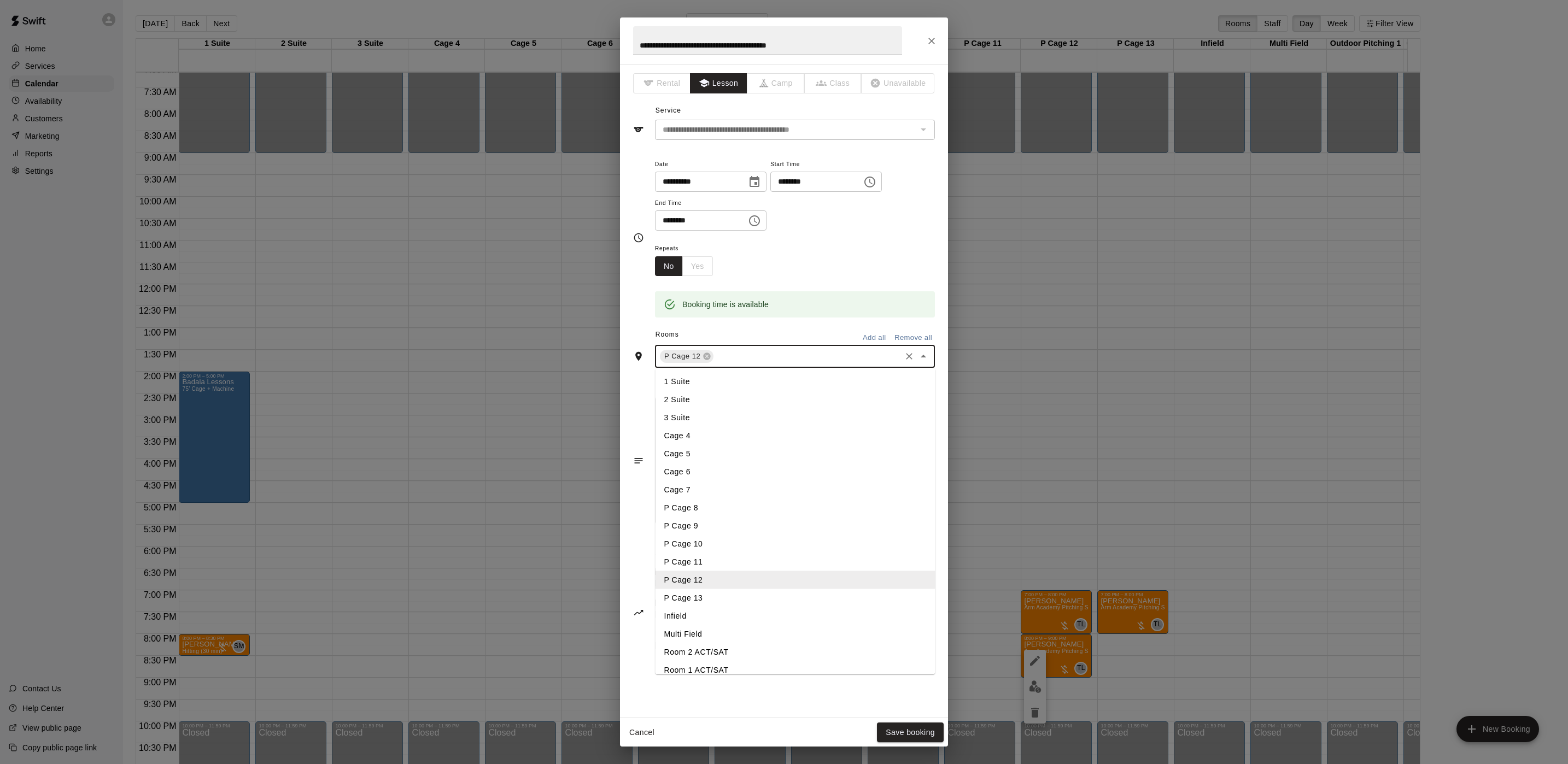
click at [707, 595] on li "P Cage 13" at bounding box center [795, 598] width 280 height 18
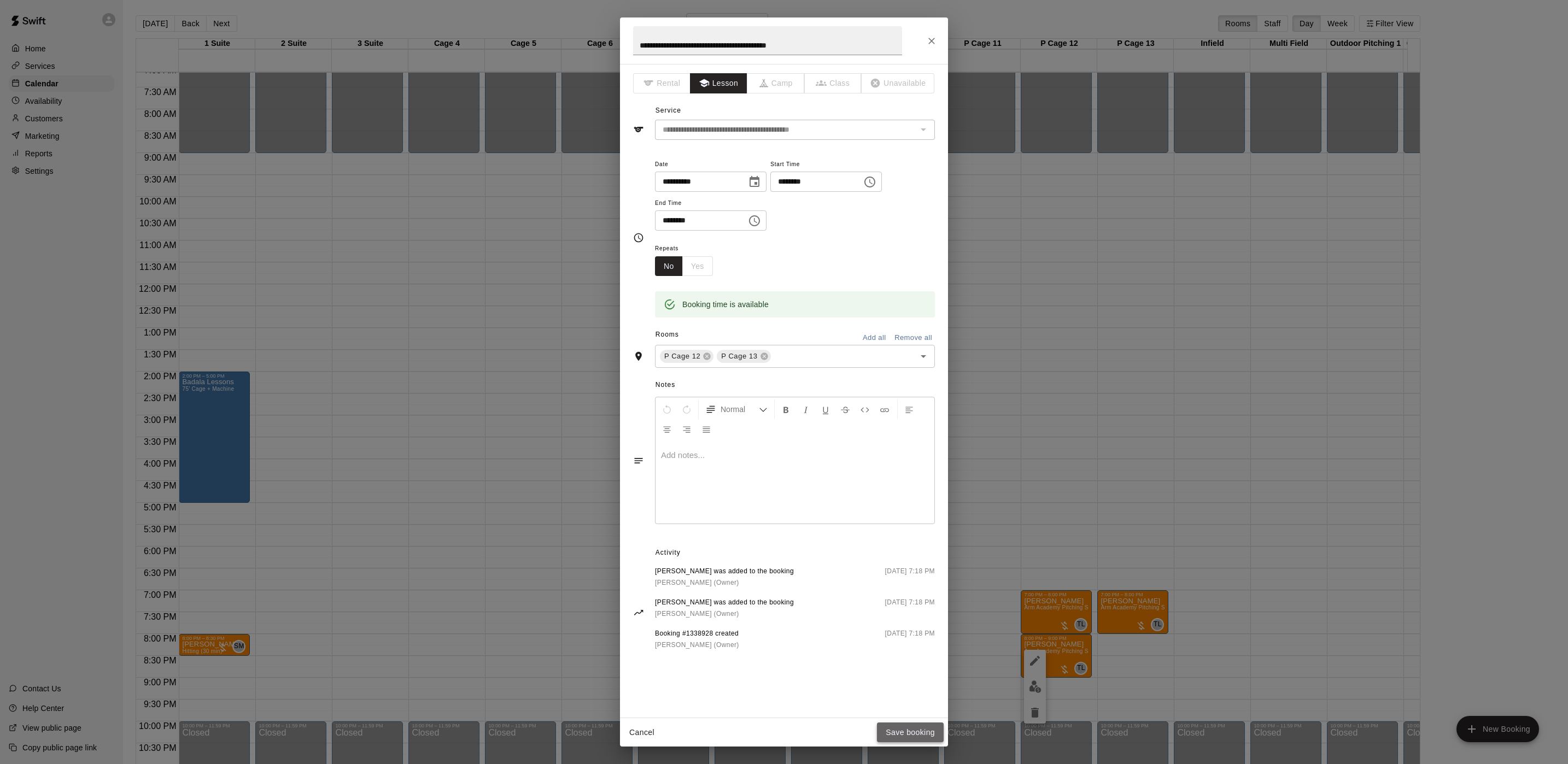
click at [931, 727] on button "Save booking" at bounding box center [910, 733] width 66 height 20
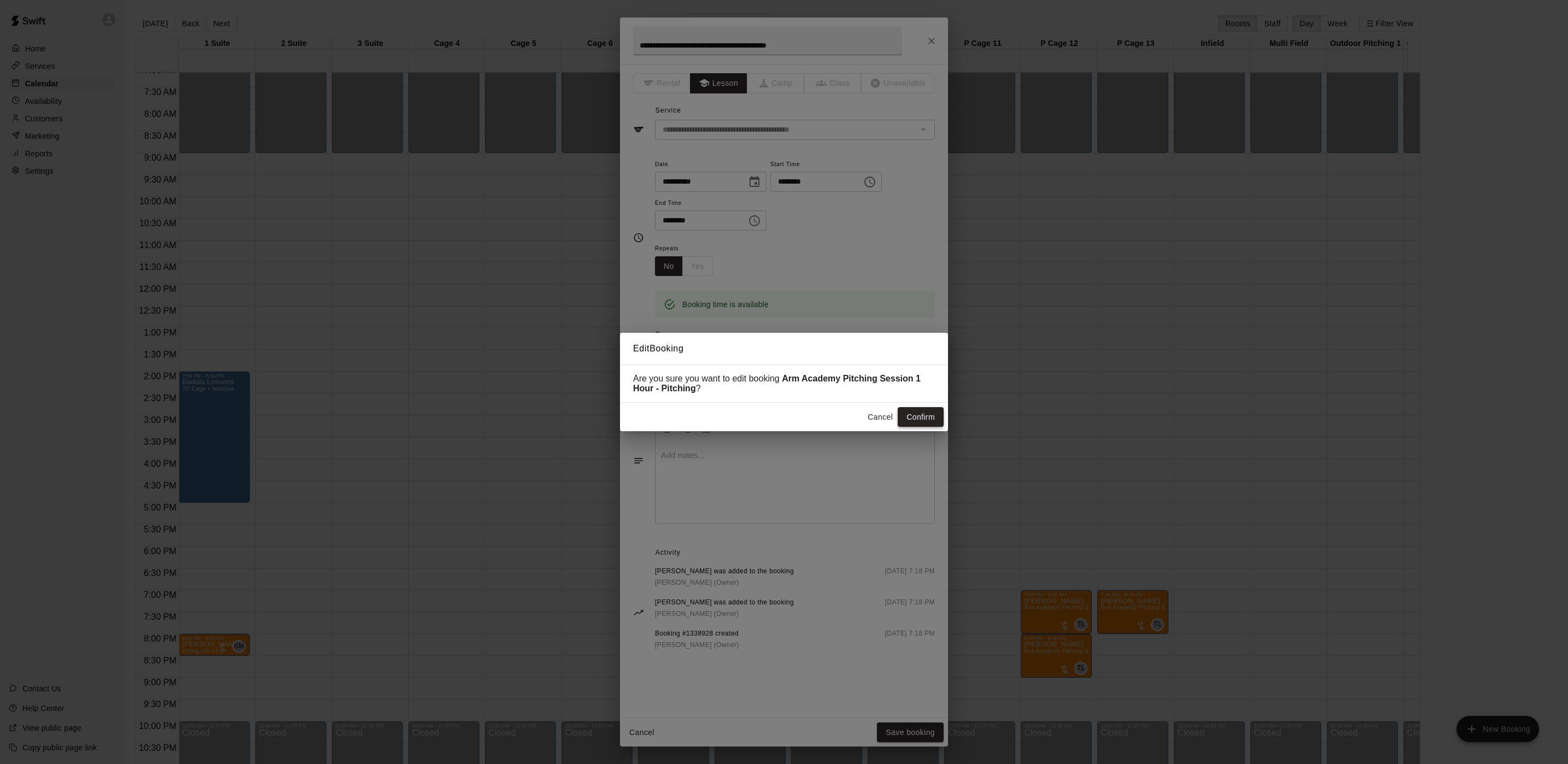
click at [914, 427] on button "Confirm" at bounding box center [921, 418] width 46 height 20
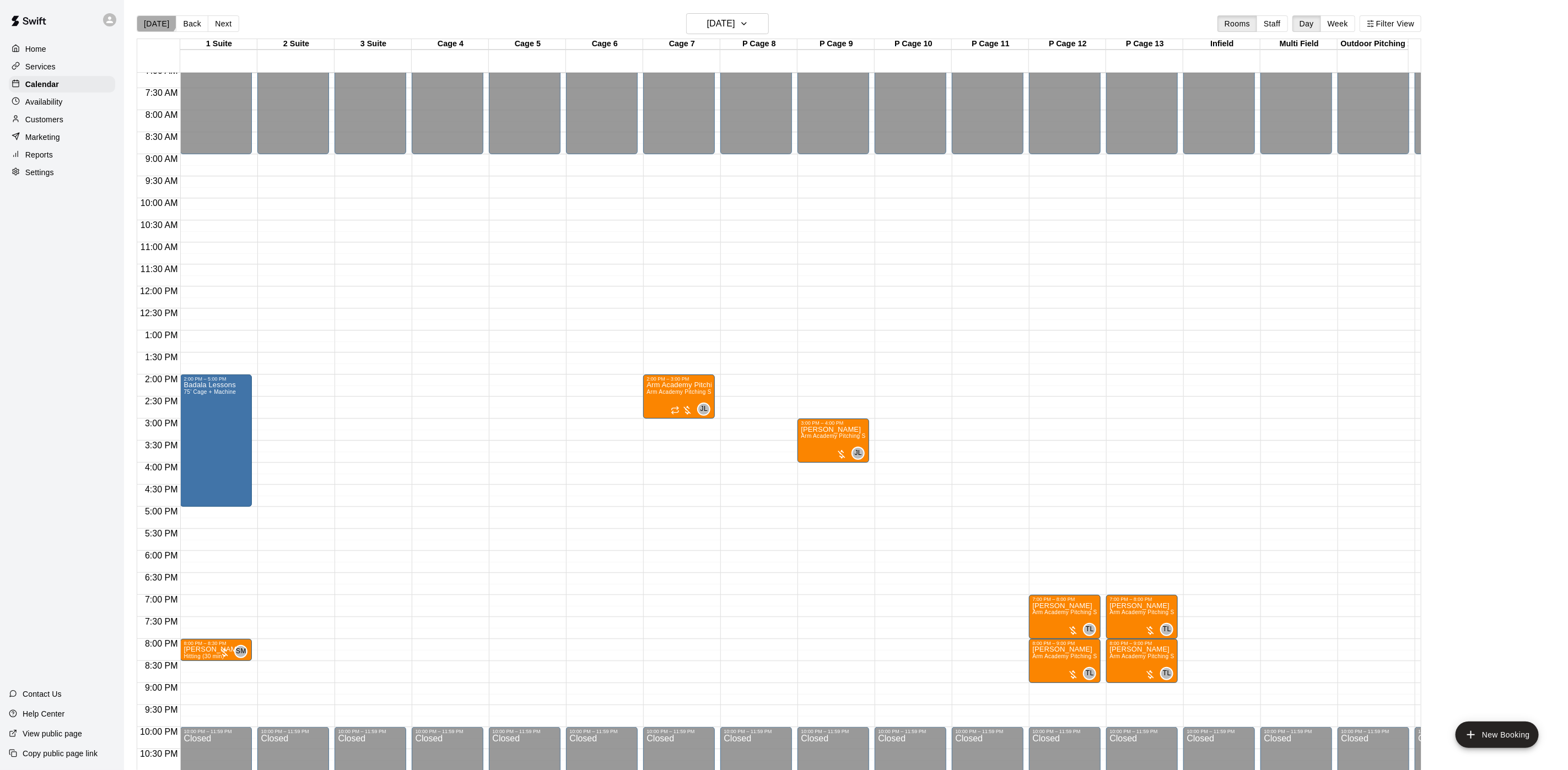
click at [154, 16] on button "[DATE]" at bounding box center [157, 24] width 40 height 16
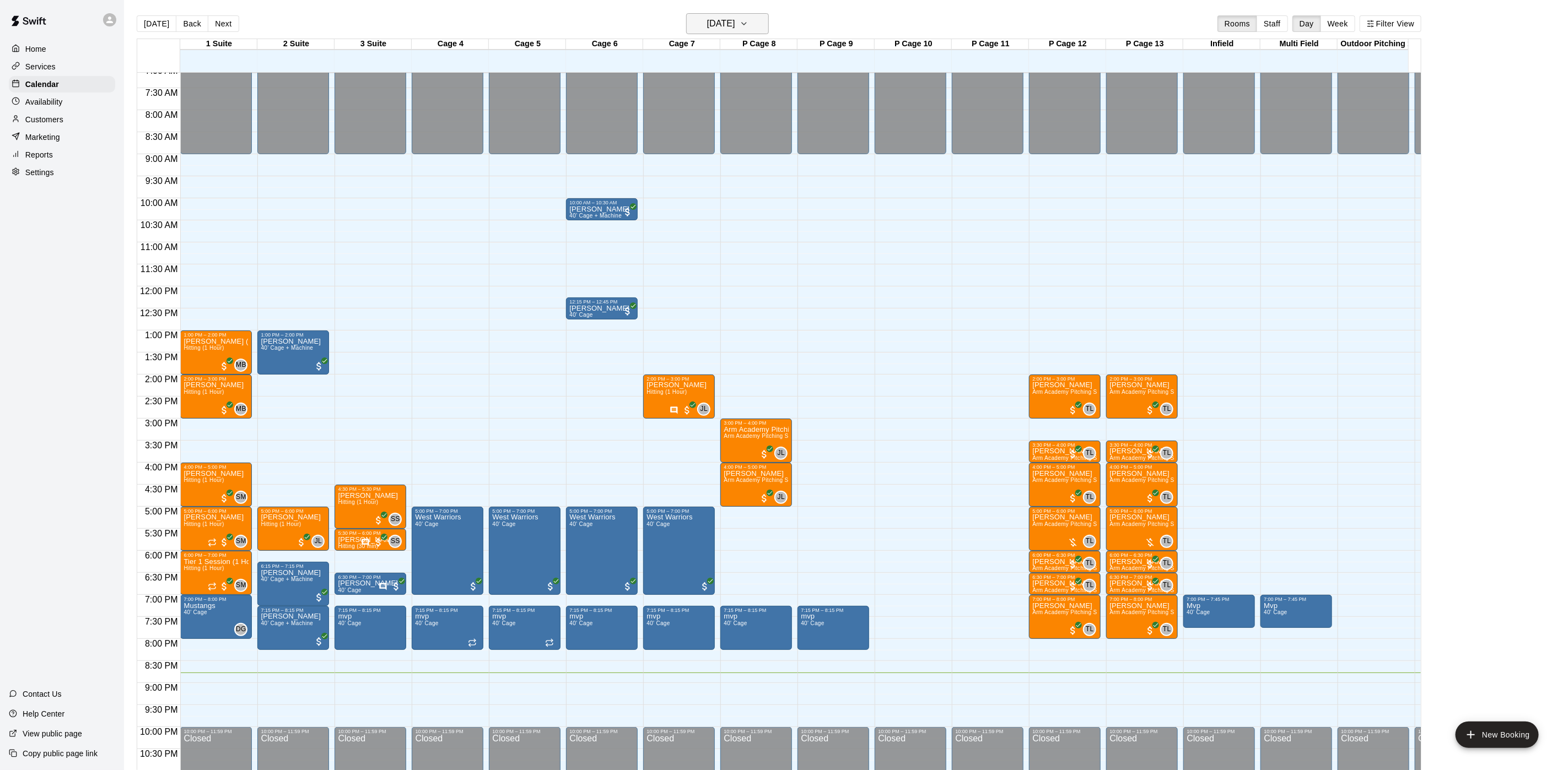
click at [716, 20] on h6 "[DATE]" at bounding box center [721, 23] width 28 height 16
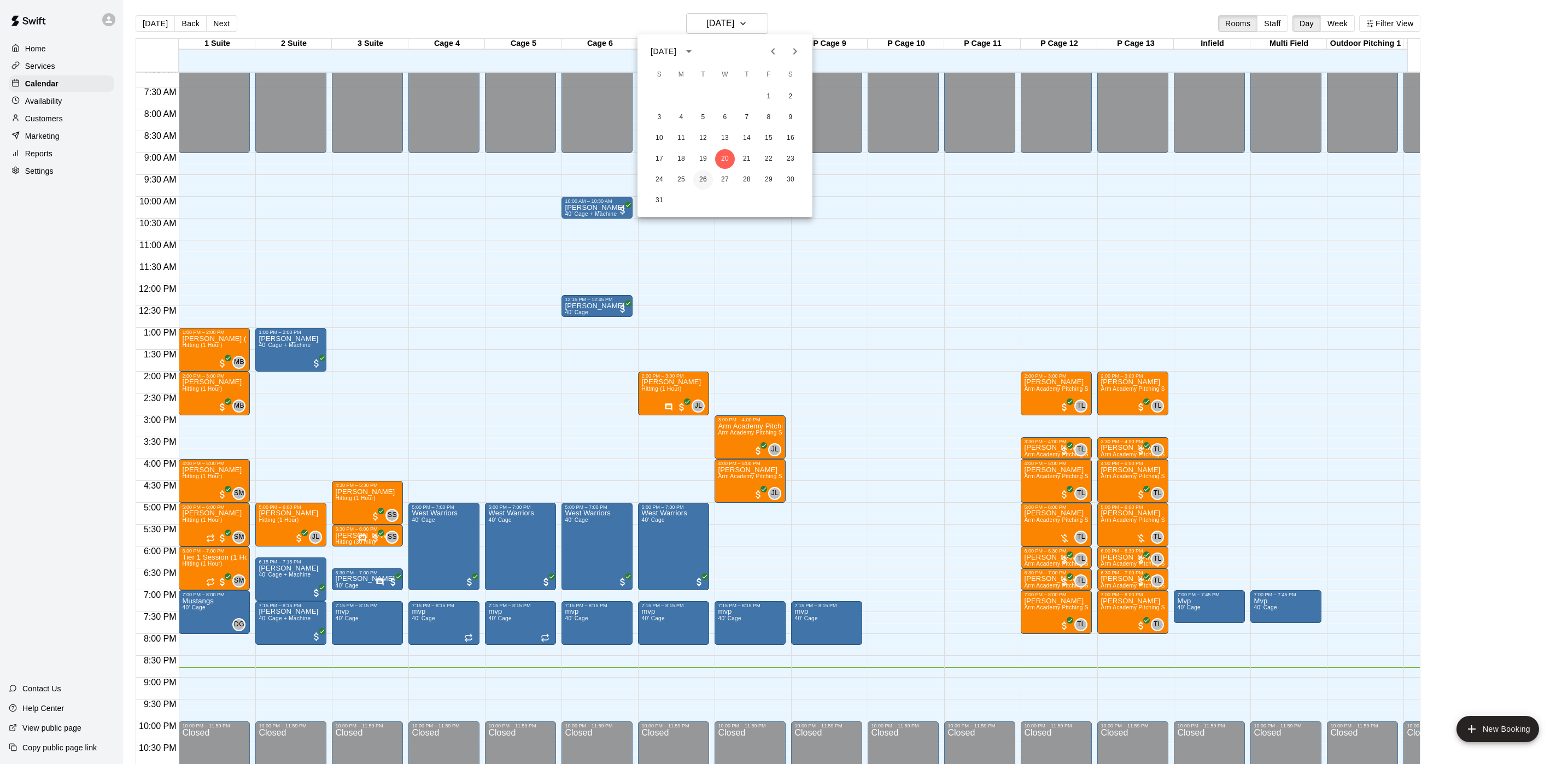
click at [699, 173] on button "26" at bounding box center [703, 180] width 20 height 20
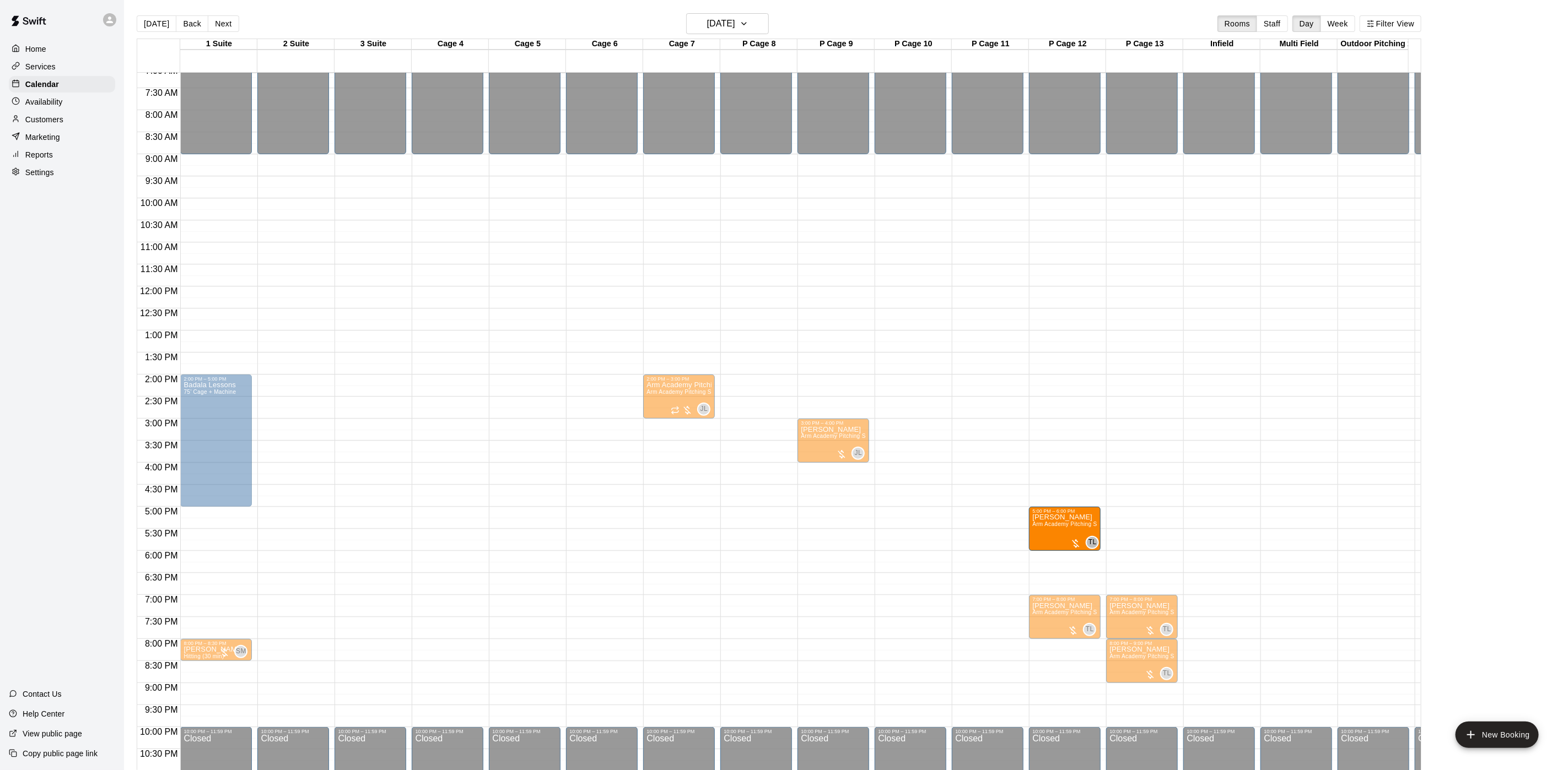
drag, startPoint x: 1064, startPoint y: 659, endPoint x: 1050, endPoint y: 532, distance: 127.8
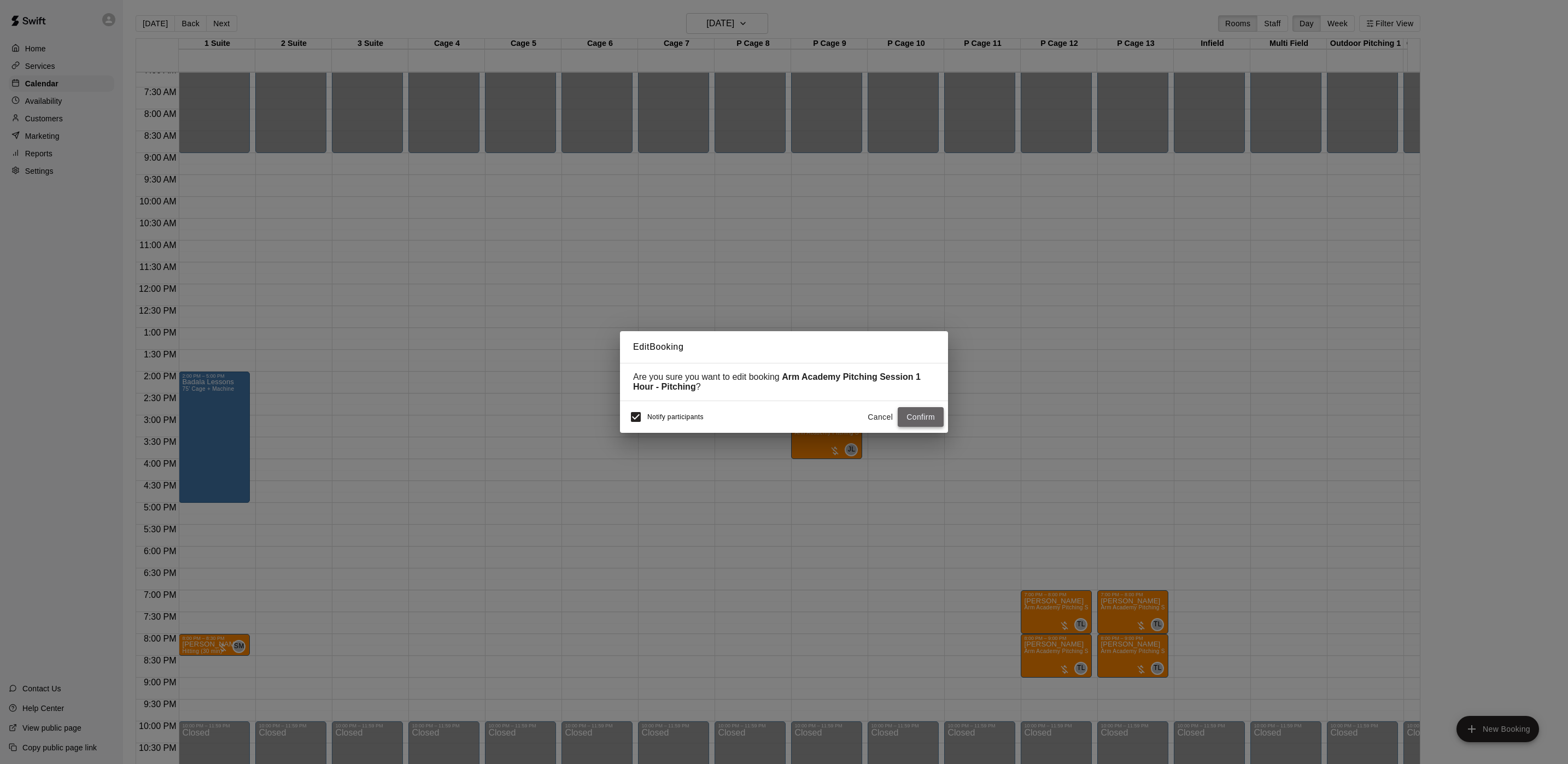
click at [911, 414] on button "Confirm" at bounding box center [921, 418] width 46 height 20
